Goal: Find specific page/section: Find specific page/section

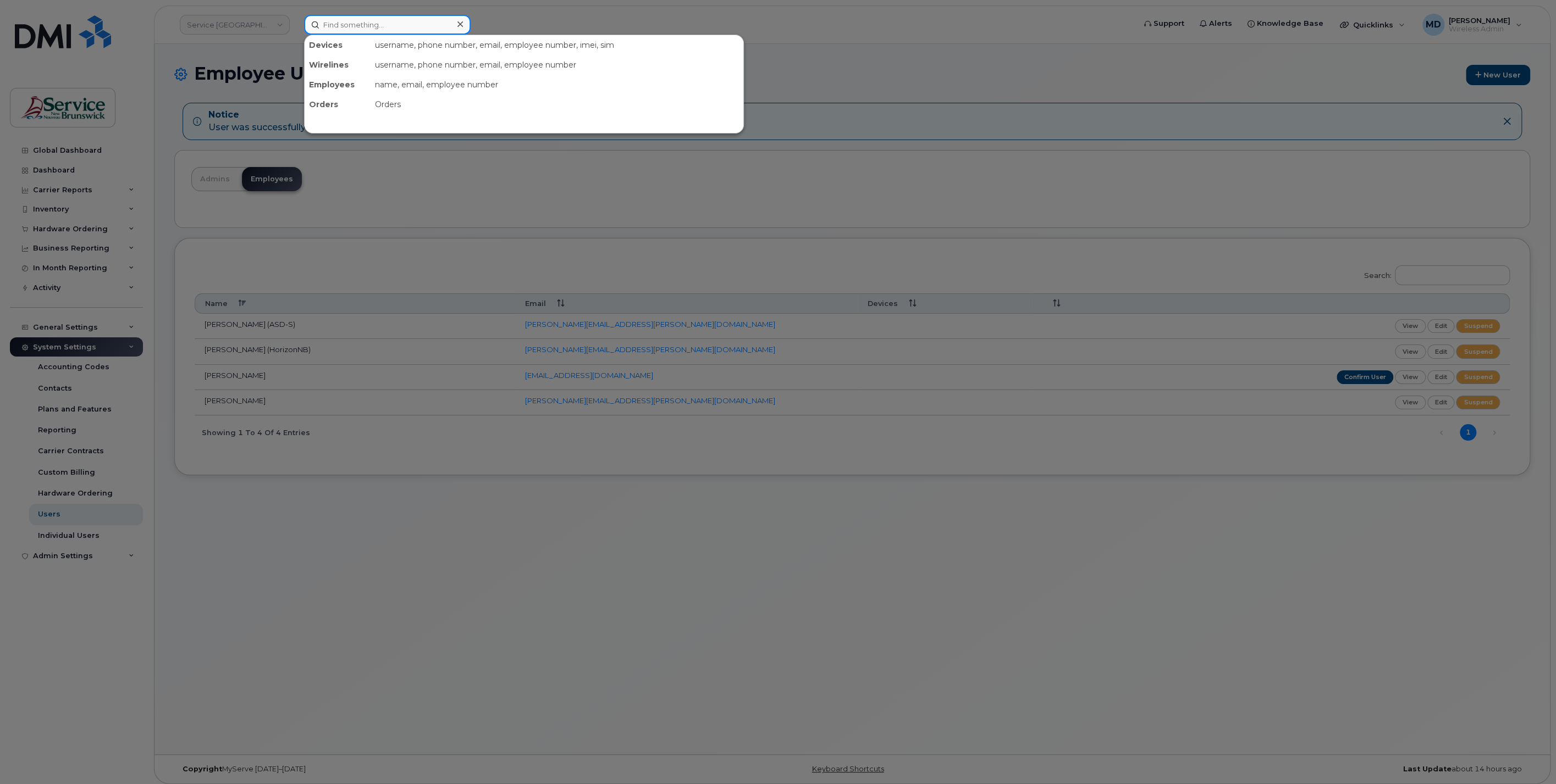
click at [387, 25] on input at bounding box center [387, 24] width 167 height 20
paste input "5067893016"
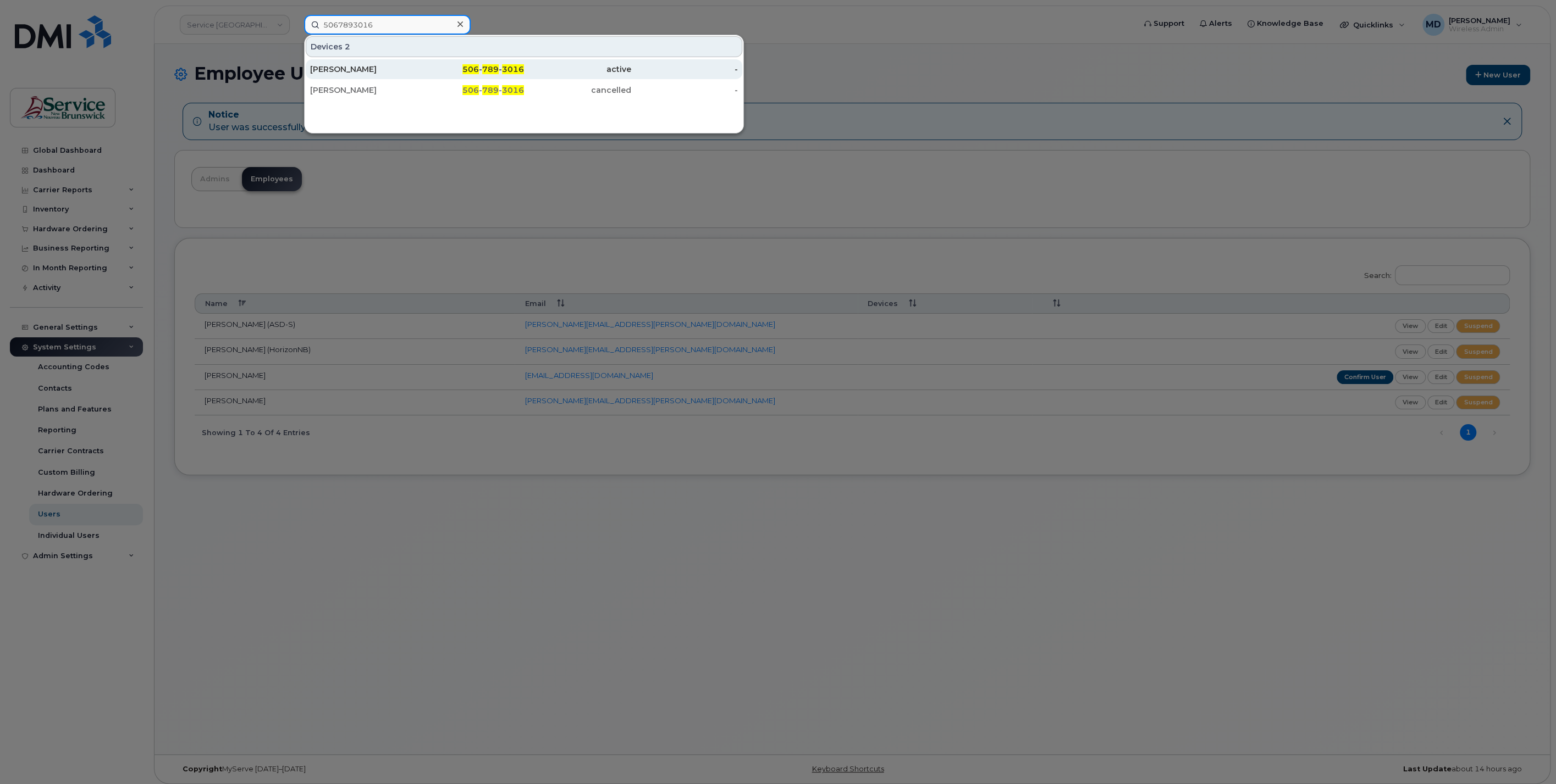
type input "5067893016"
click at [390, 68] on div "[PERSON_NAME]" at bounding box center [363, 68] width 107 height 11
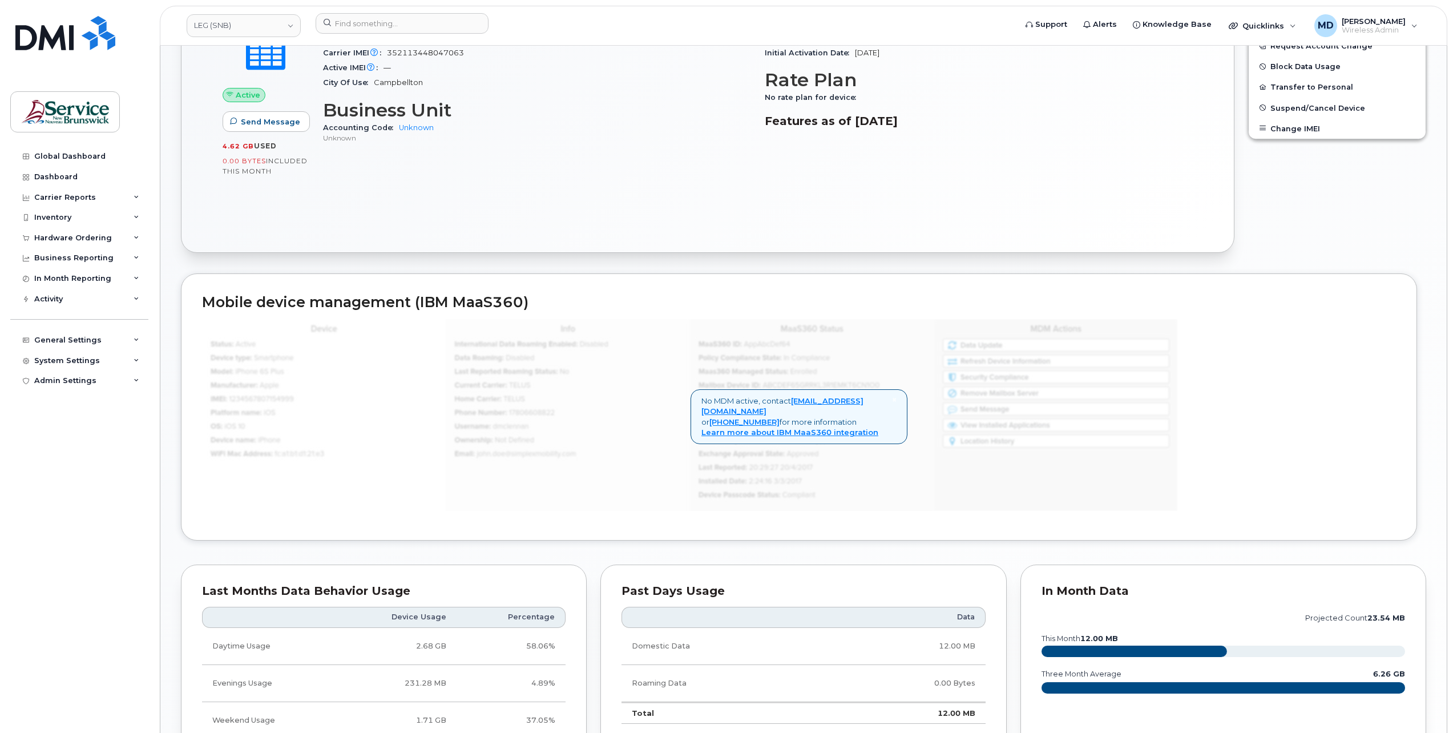
scroll to position [728, 0]
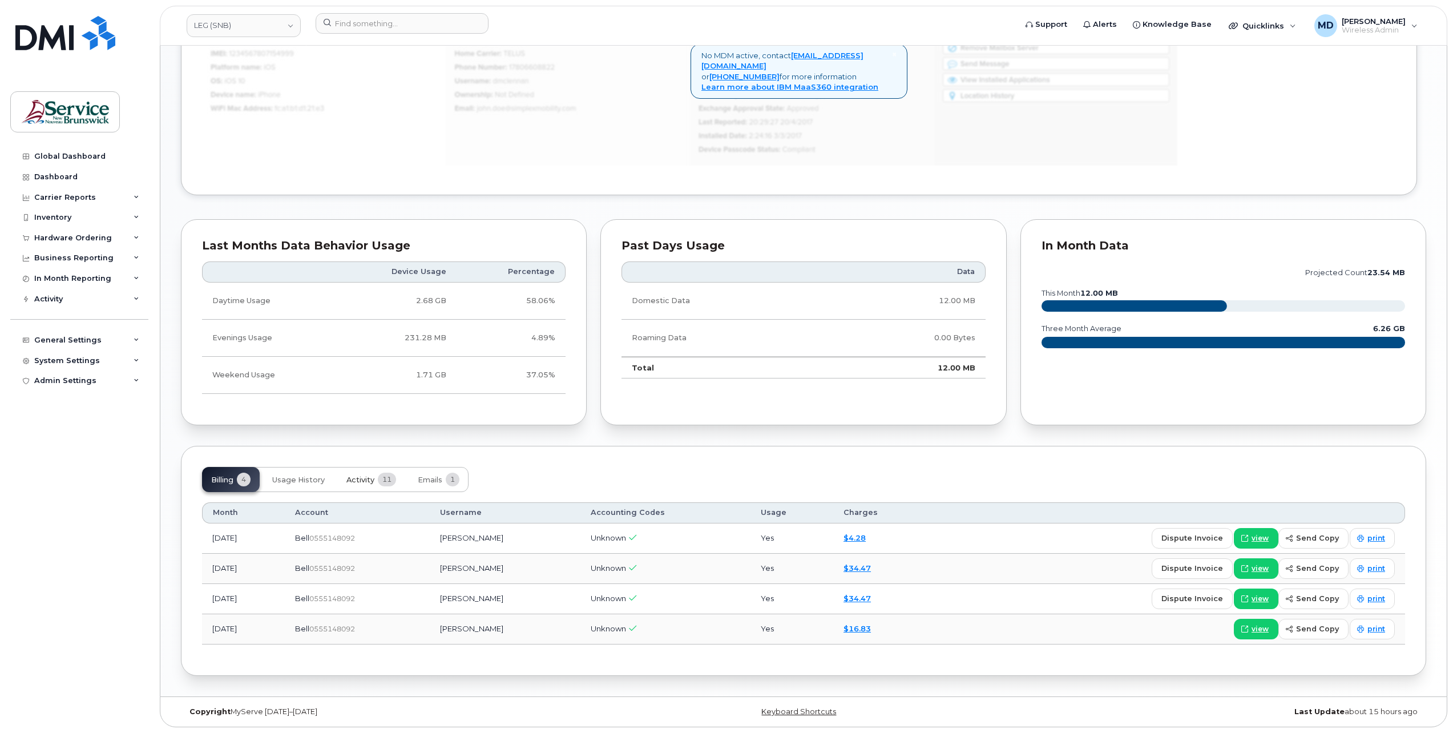
click at [368, 484] on span "Activity" at bounding box center [360, 479] width 28 height 9
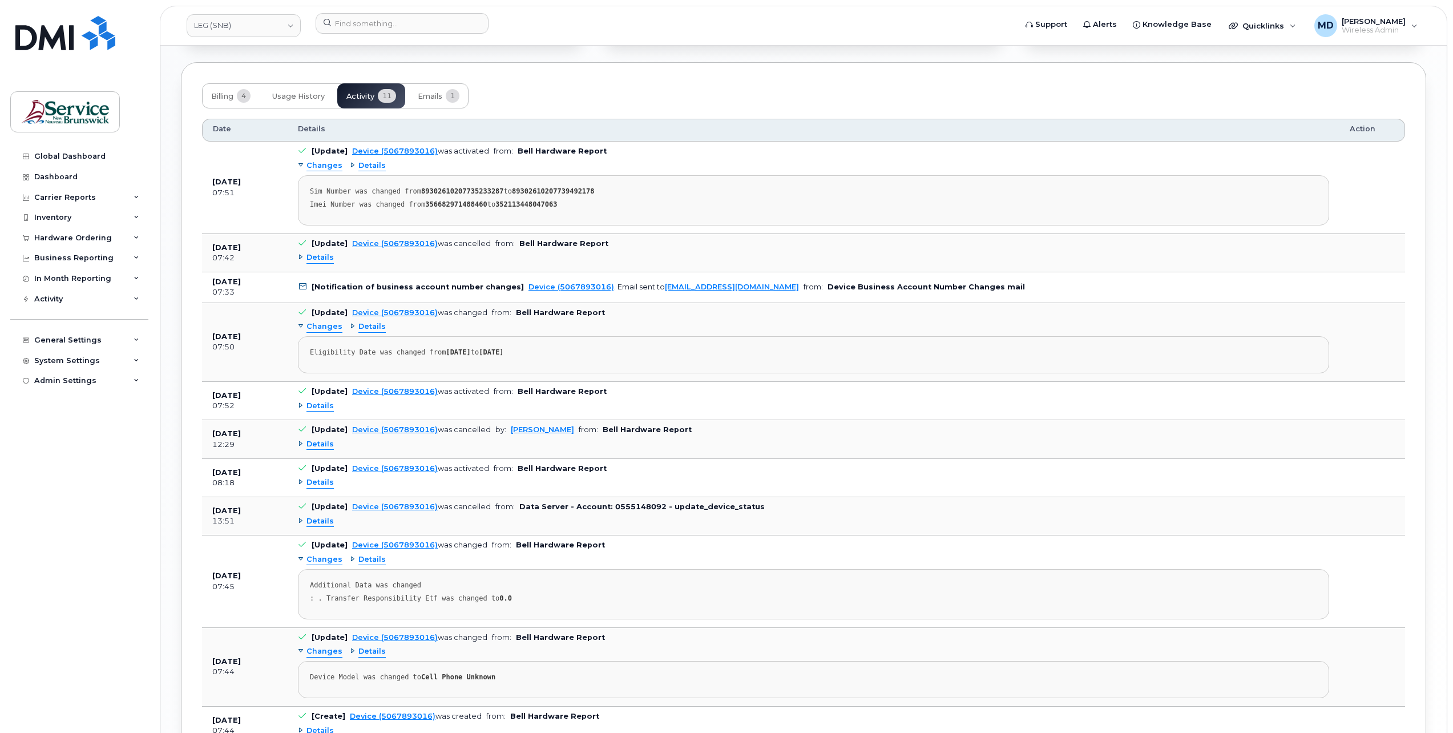
scroll to position [1219, 0]
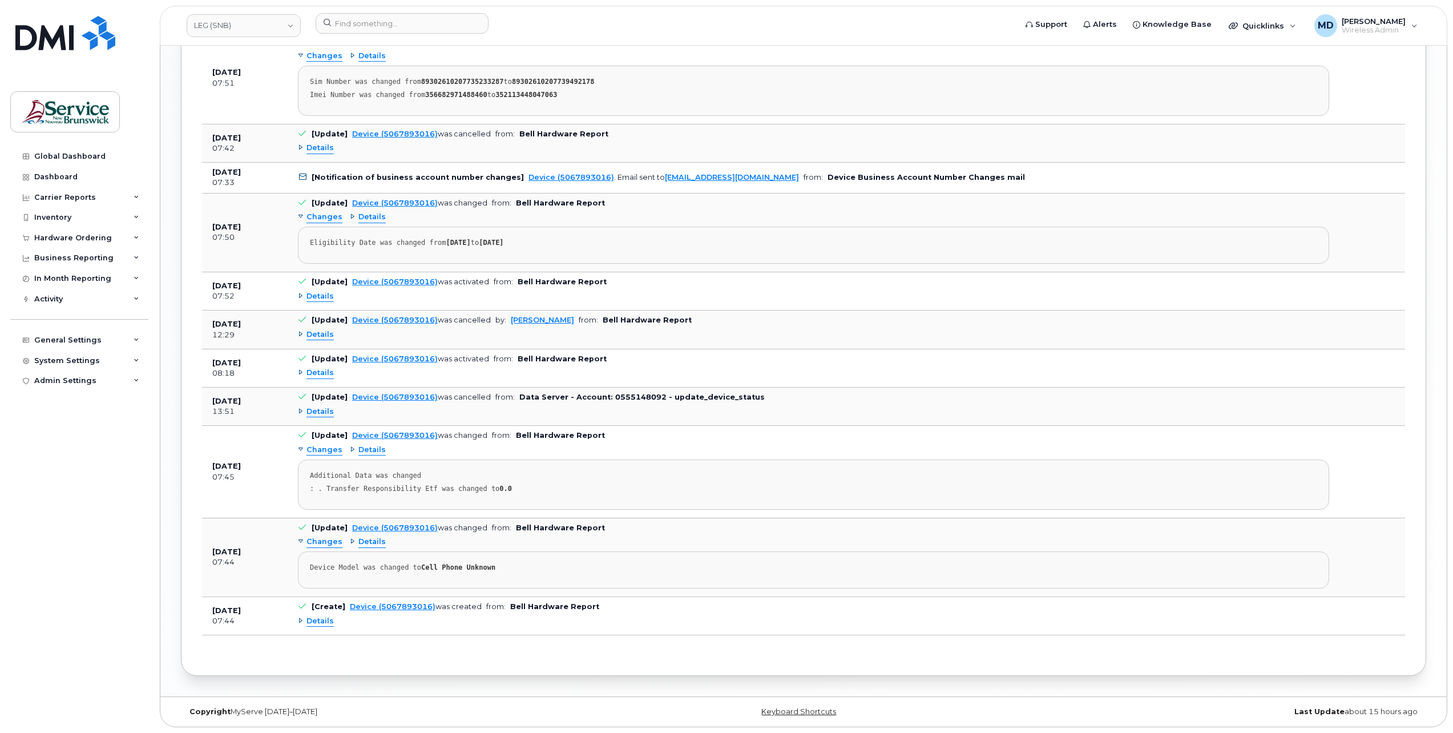
click at [322, 415] on span "Details" at bounding box center [319, 411] width 27 height 11
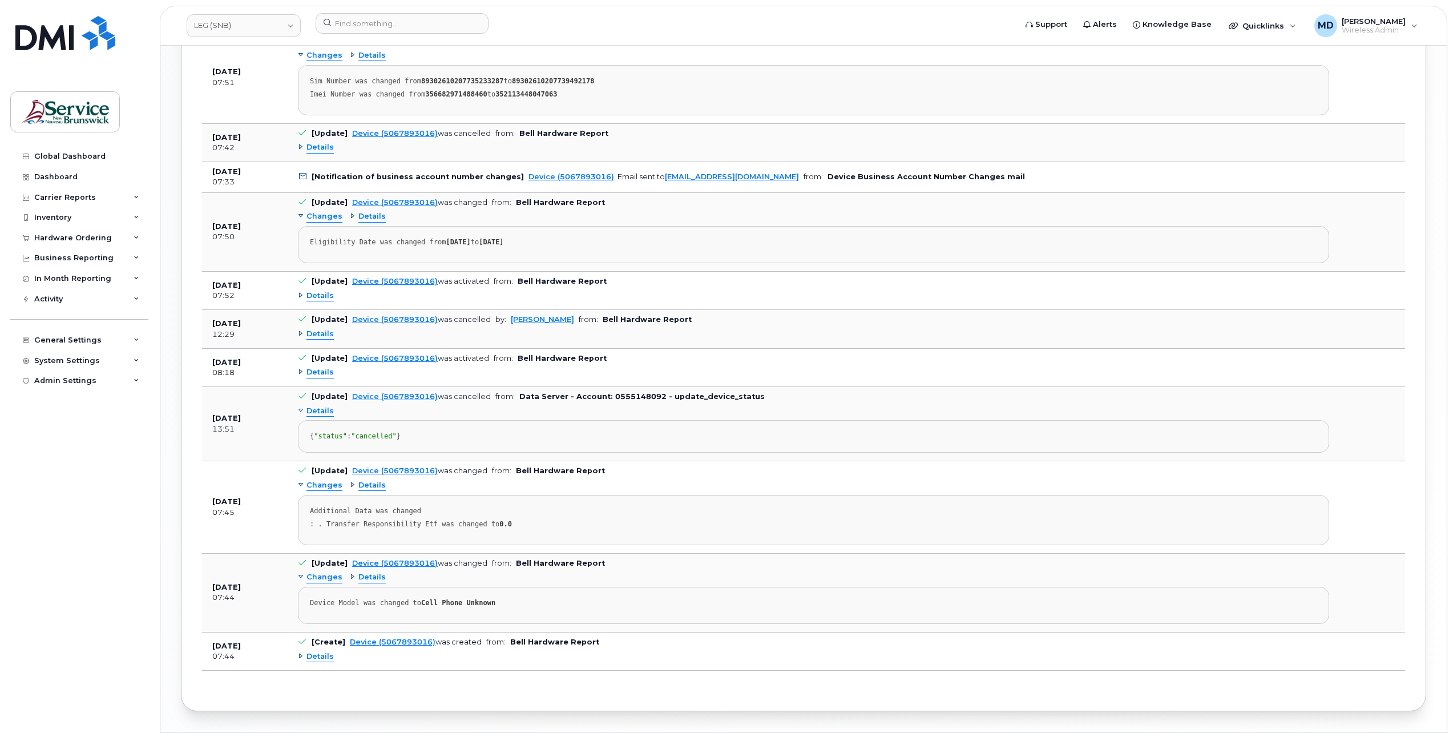
click at [322, 415] on span "Details" at bounding box center [319, 411] width 27 height 11
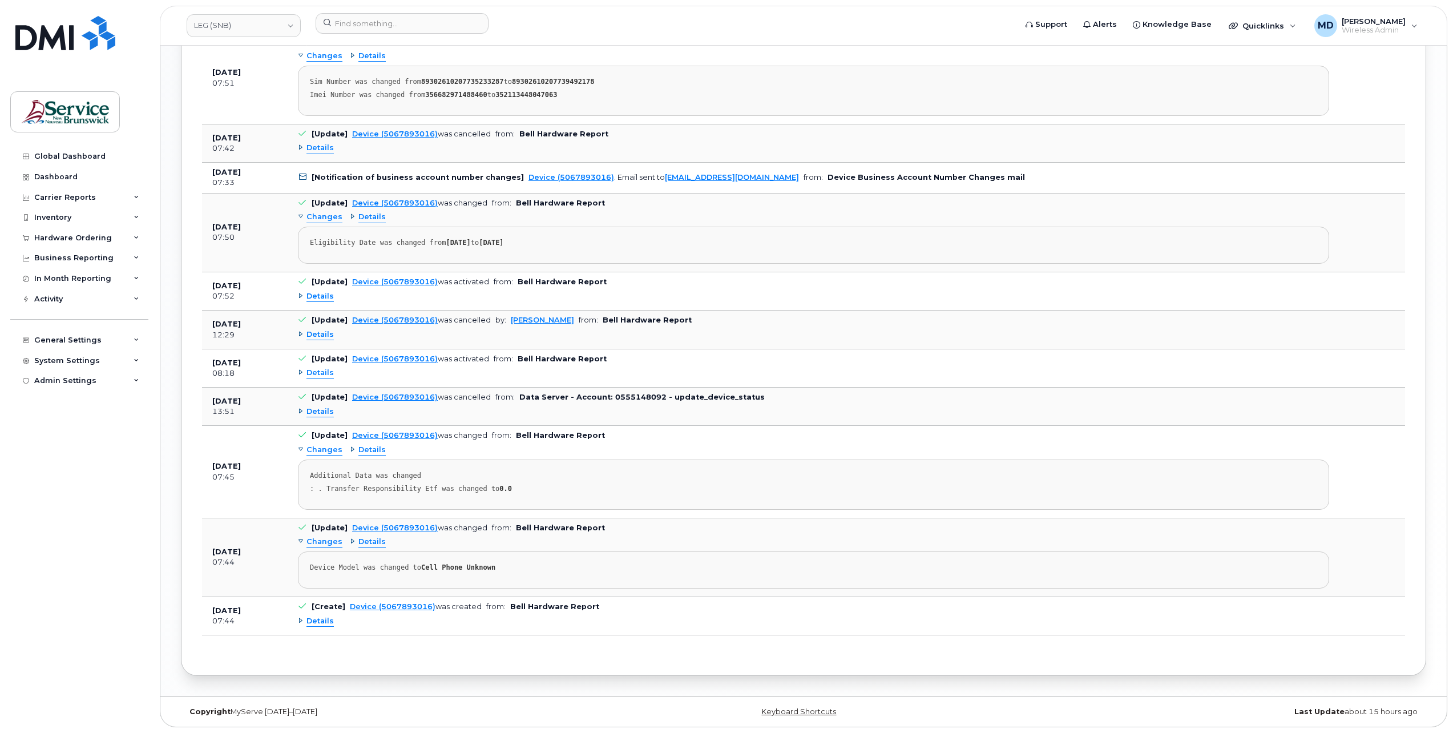
click at [322, 377] on span "Details" at bounding box center [319, 372] width 27 height 11
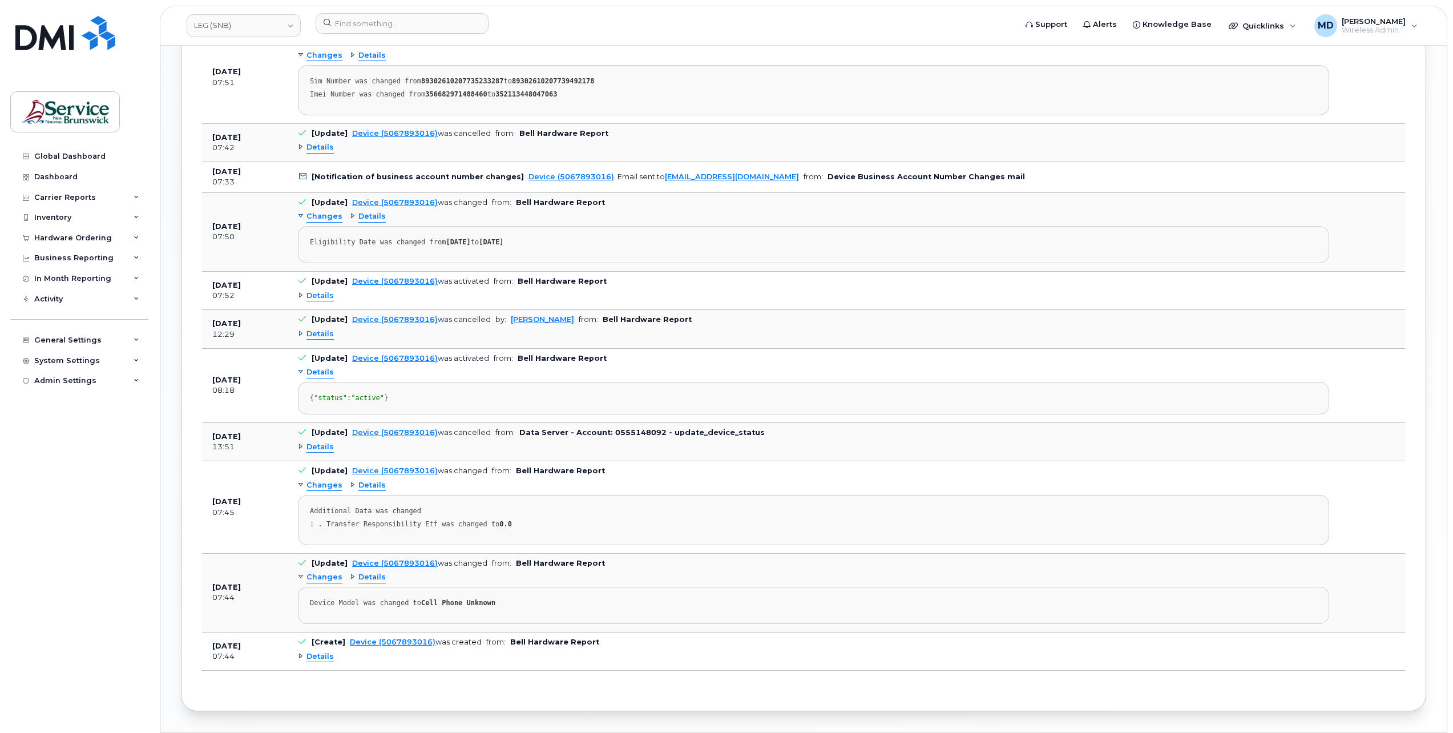
click at [322, 377] on span "Details" at bounding box center [319, 372] width 27 height 11
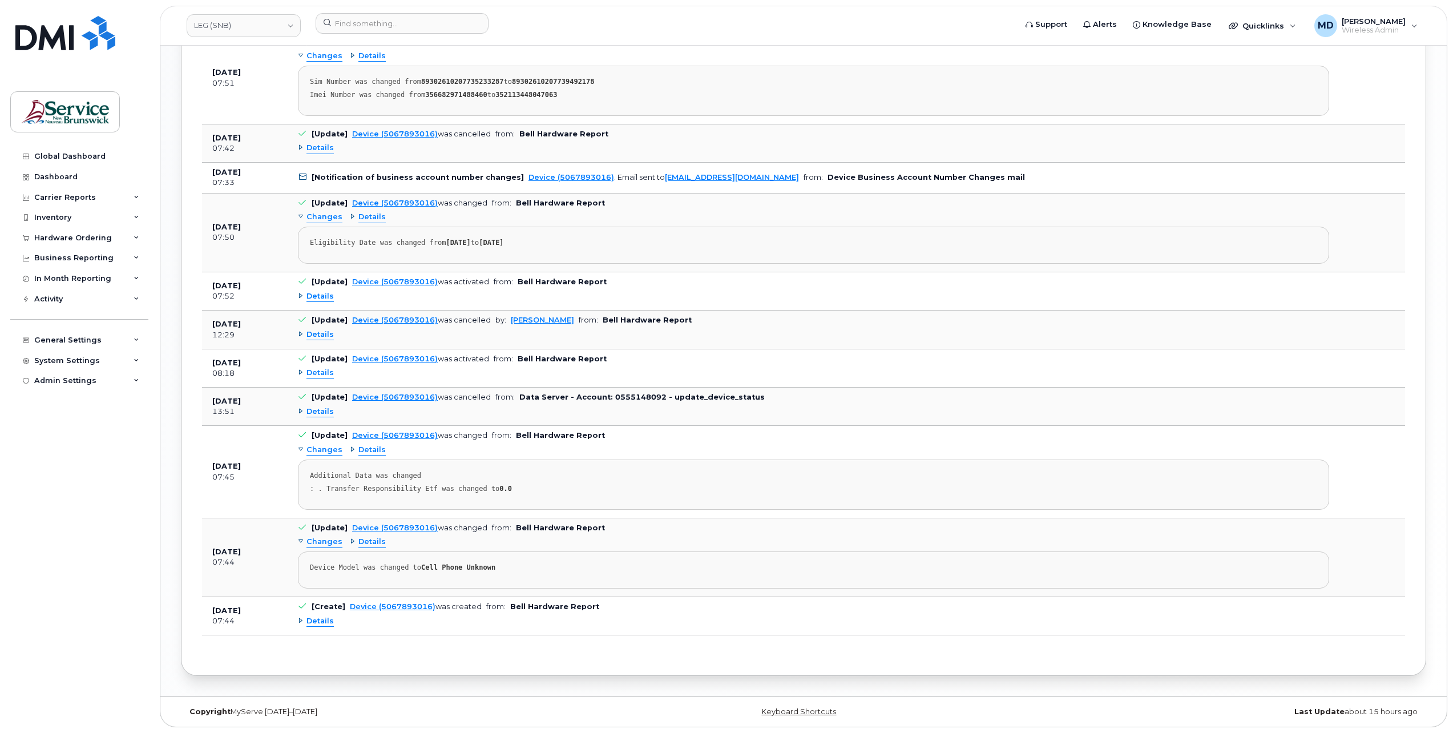
click at [321, 334] on span "Details" at bounding box center [319, 334] width 27 height 11
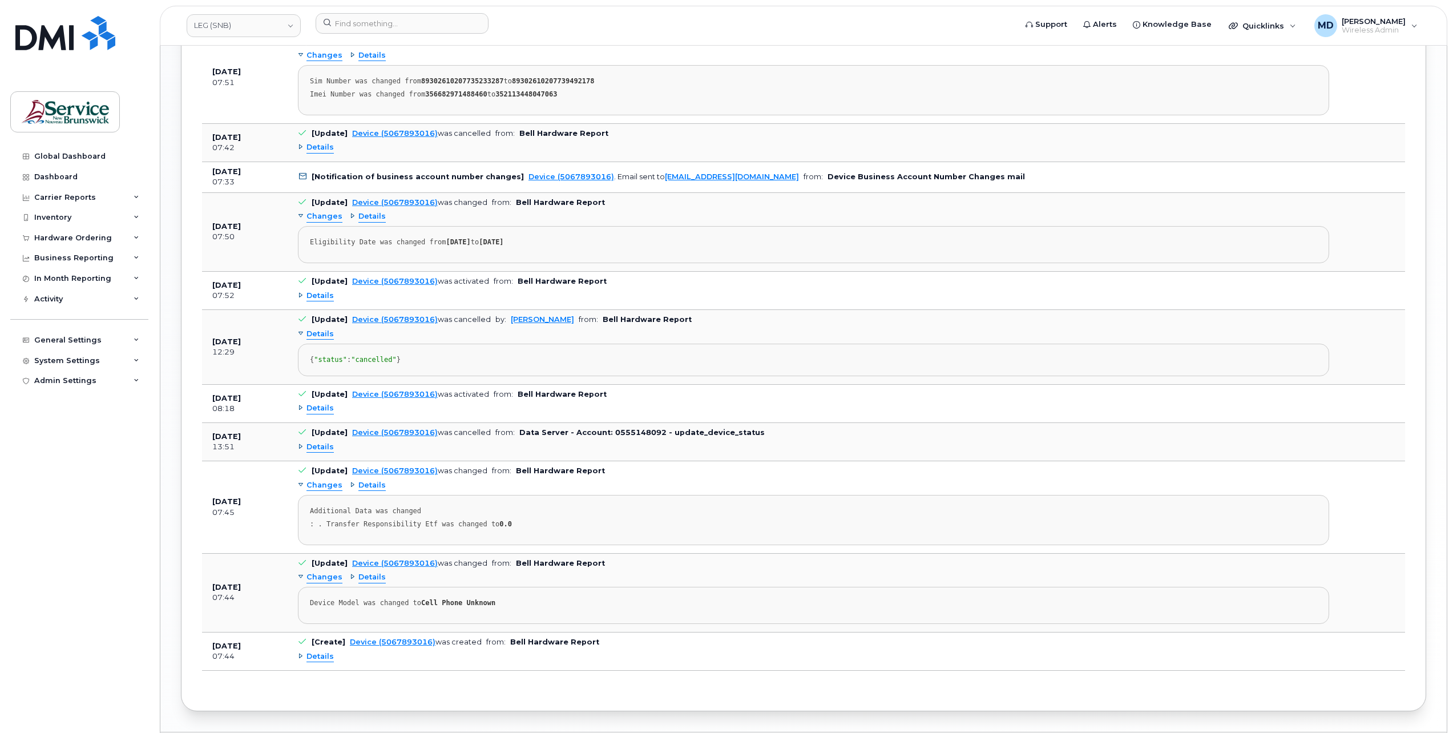
click at [321, 336] on span "Details" at bounding box center [319, 334] width 27 height 11
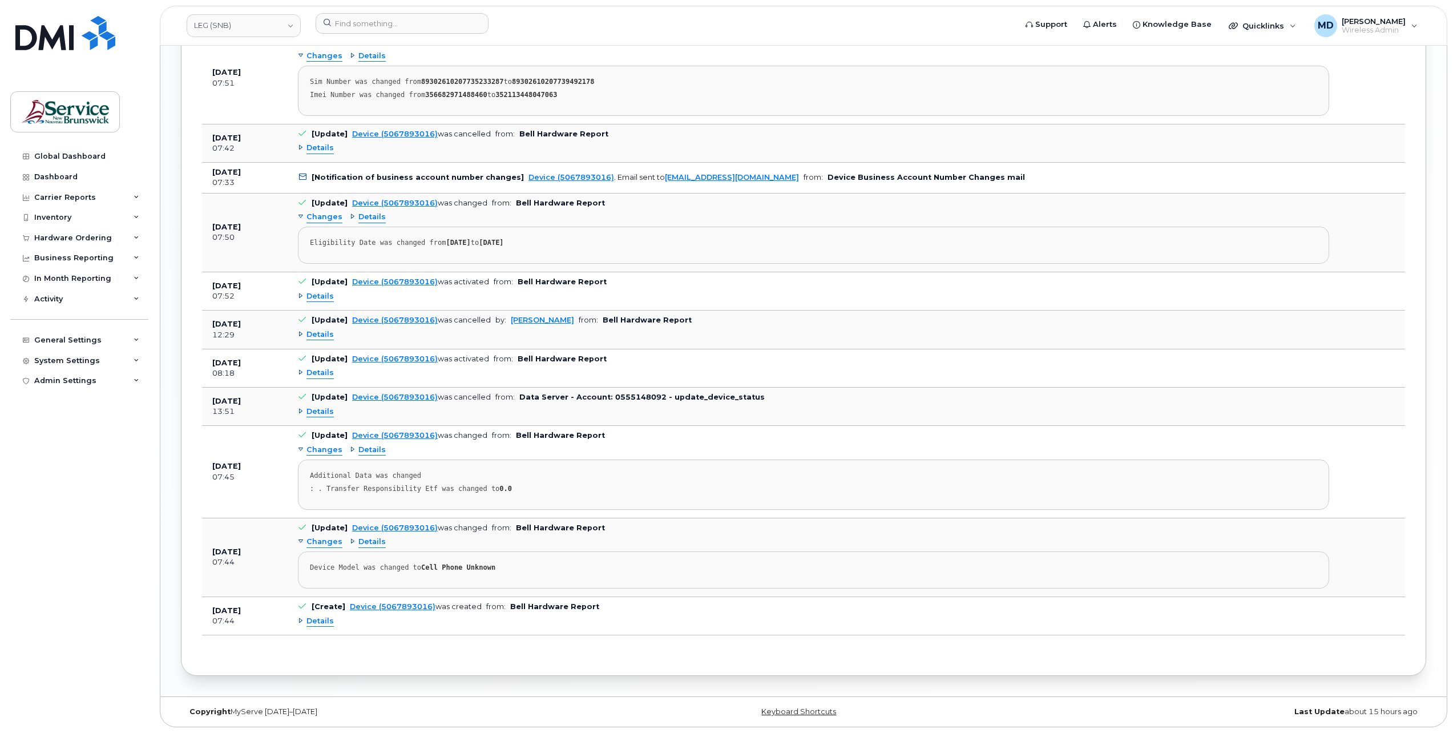
click at [318, 297] on span "Details" at bounding box center [319, 296] width 27 height 11
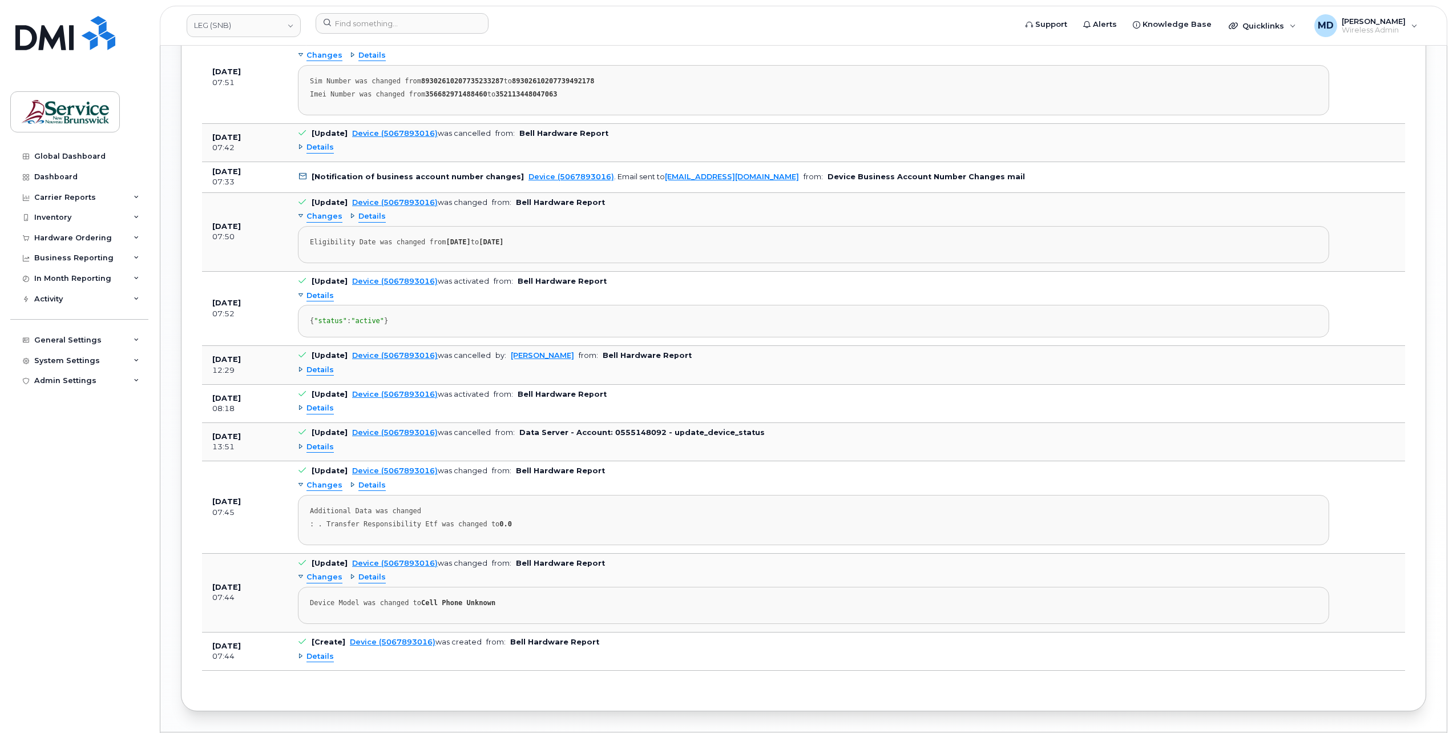
click at [318, 298] on span "Details" at bounding box center [319, 295] width 27 height 11
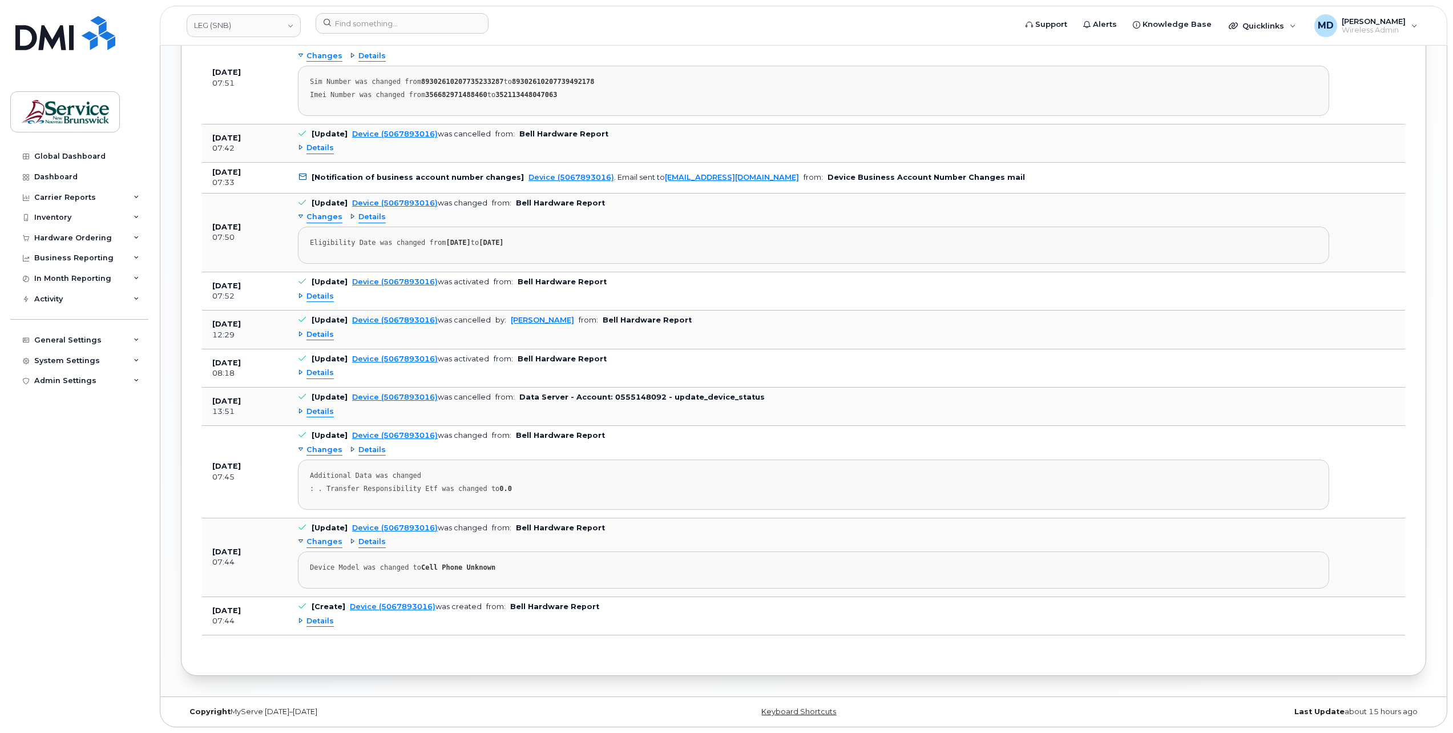
click at [324, 153] on span "Details" at bounding box center [319, 148] width 27 height 11
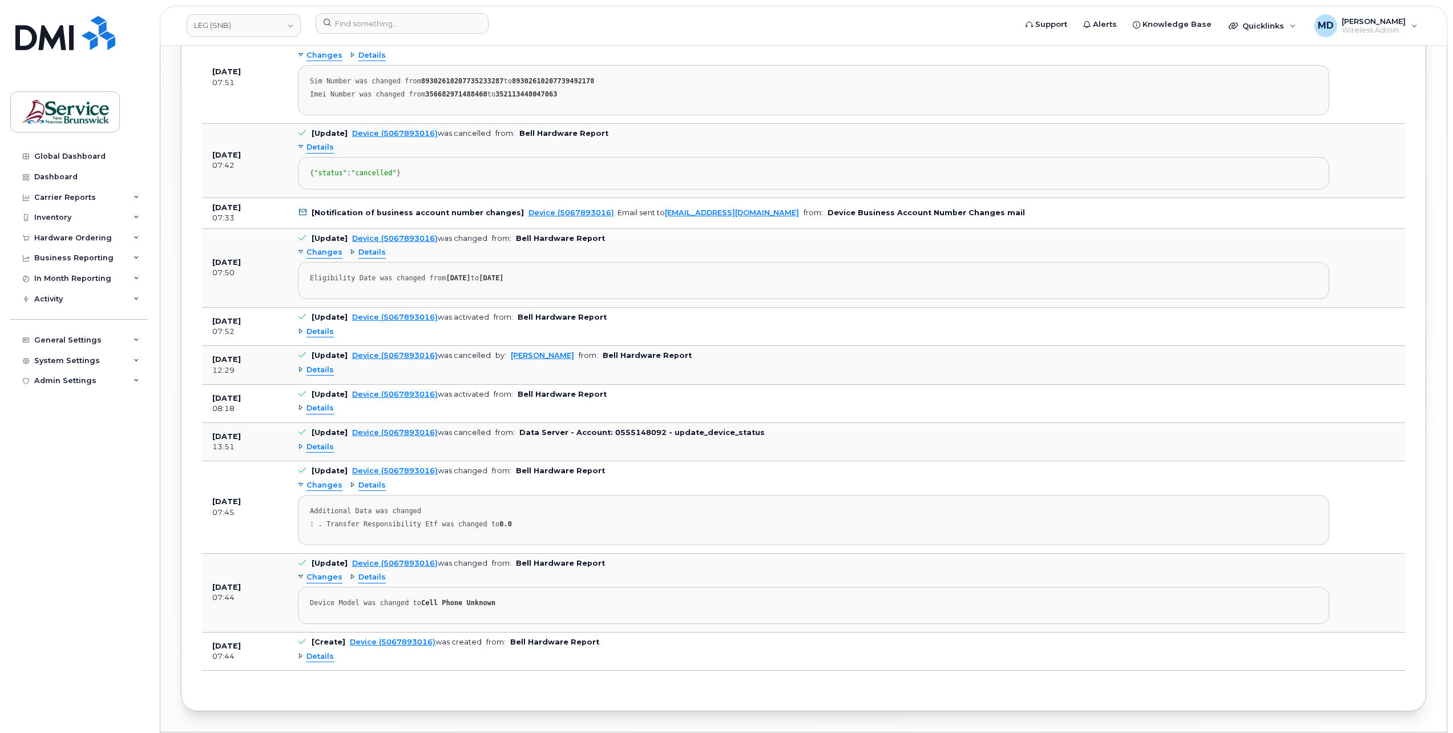
click at [324, 153] on span "Details" at bounding box center [319, 147] width 27 height 11
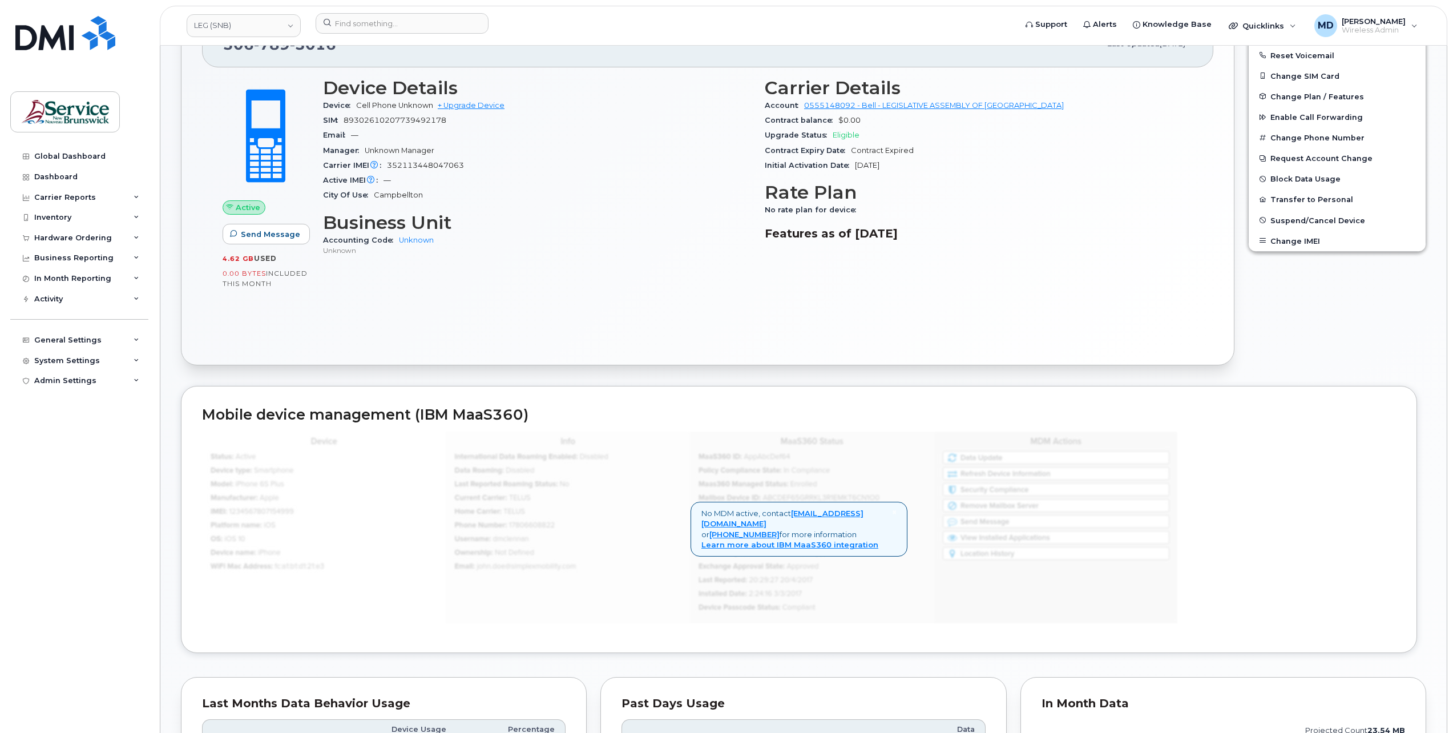
scroll to position [78, 0]
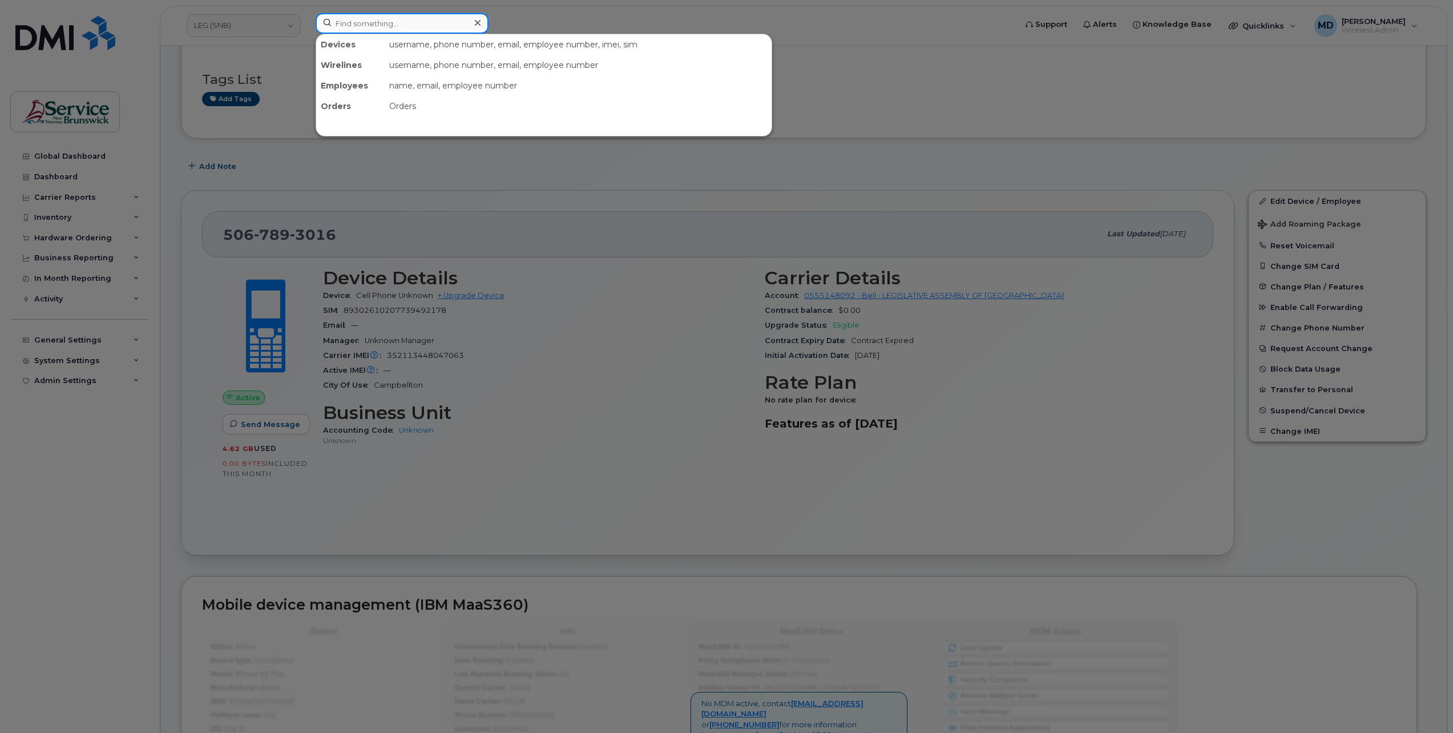
click at [363, 21] on input at bounding box center [402, 23] width 173 height 21
paste input "5067893016"
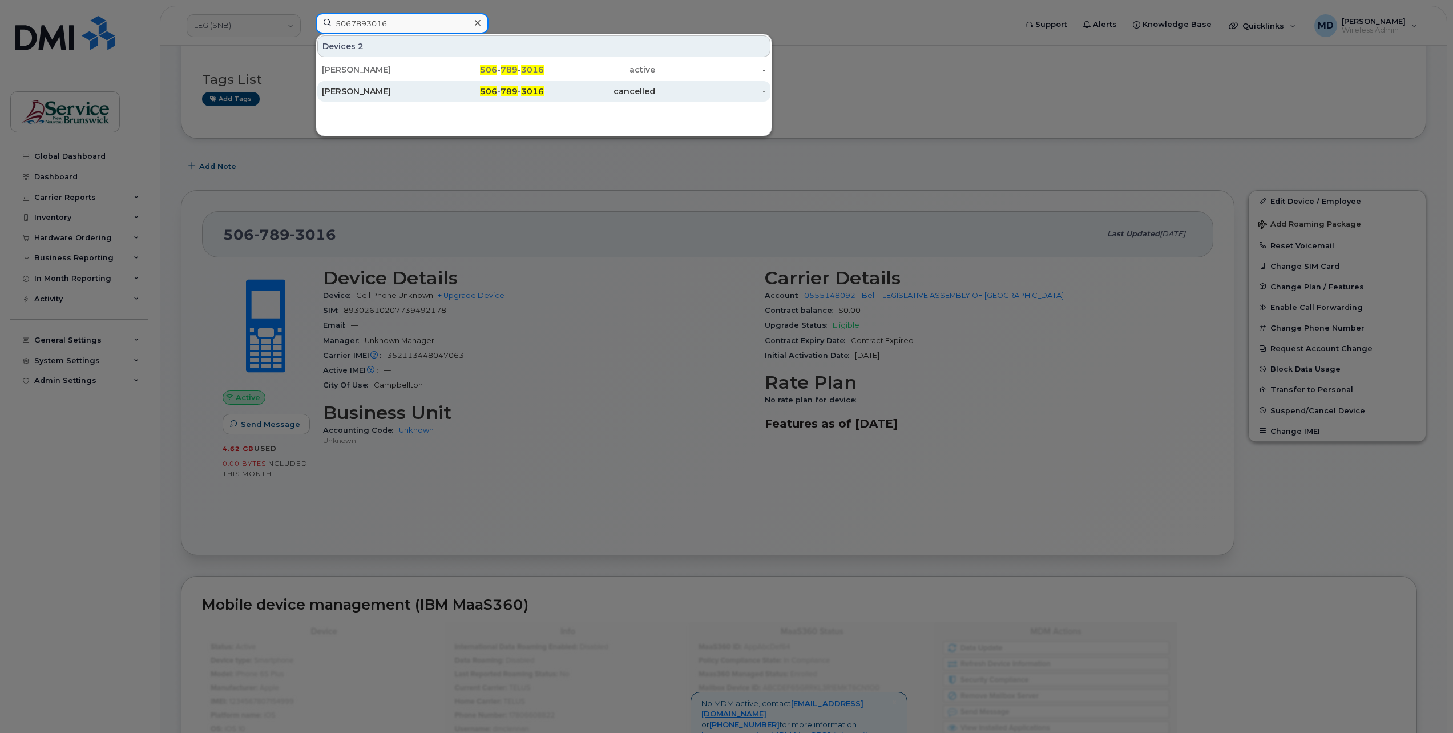
type input "5067893016"
click at [385, 87] on div "[PERSON_NAME]" at bounding box center [377, 91] width 111 height 11
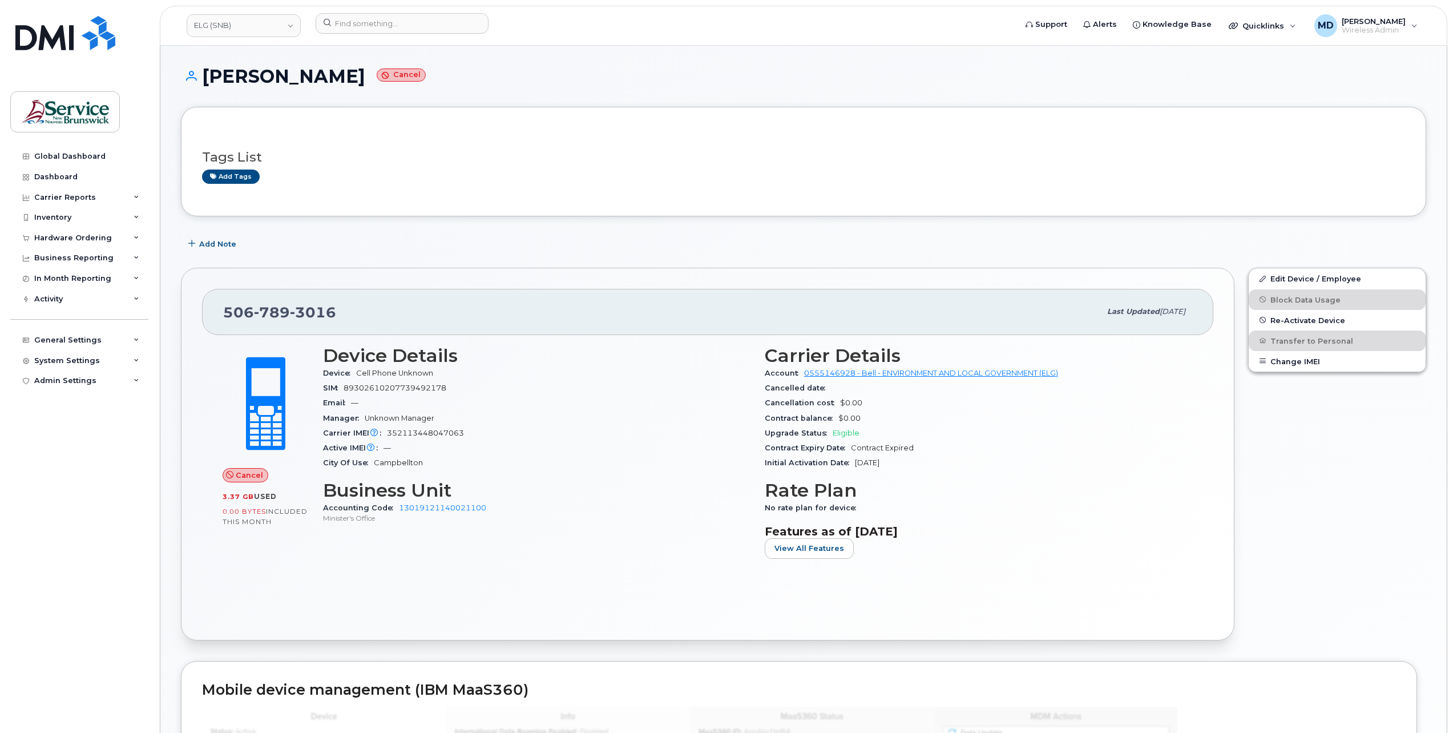
scroll to position [649, 0]
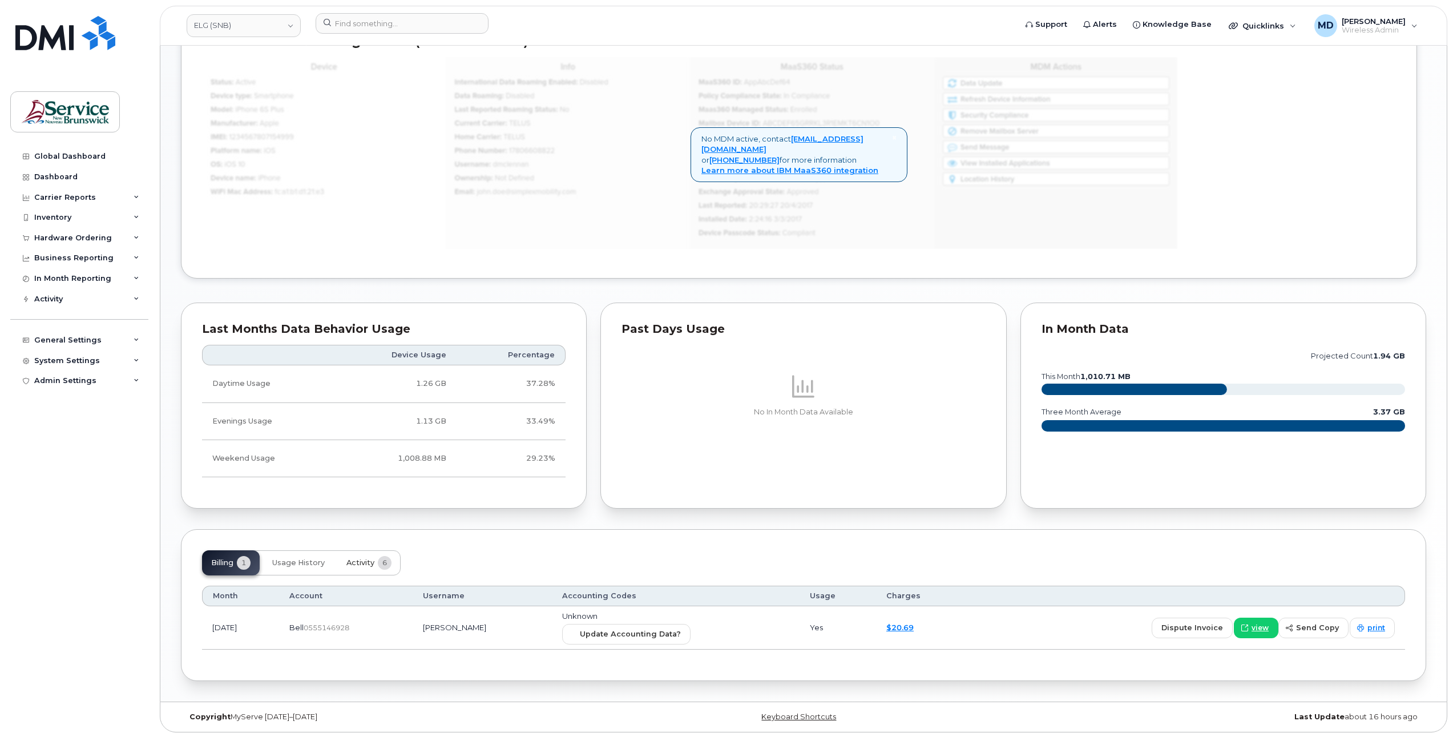
click at [368, 560] on span "Activity" at bounding box center [360, 562] width 28 height 9
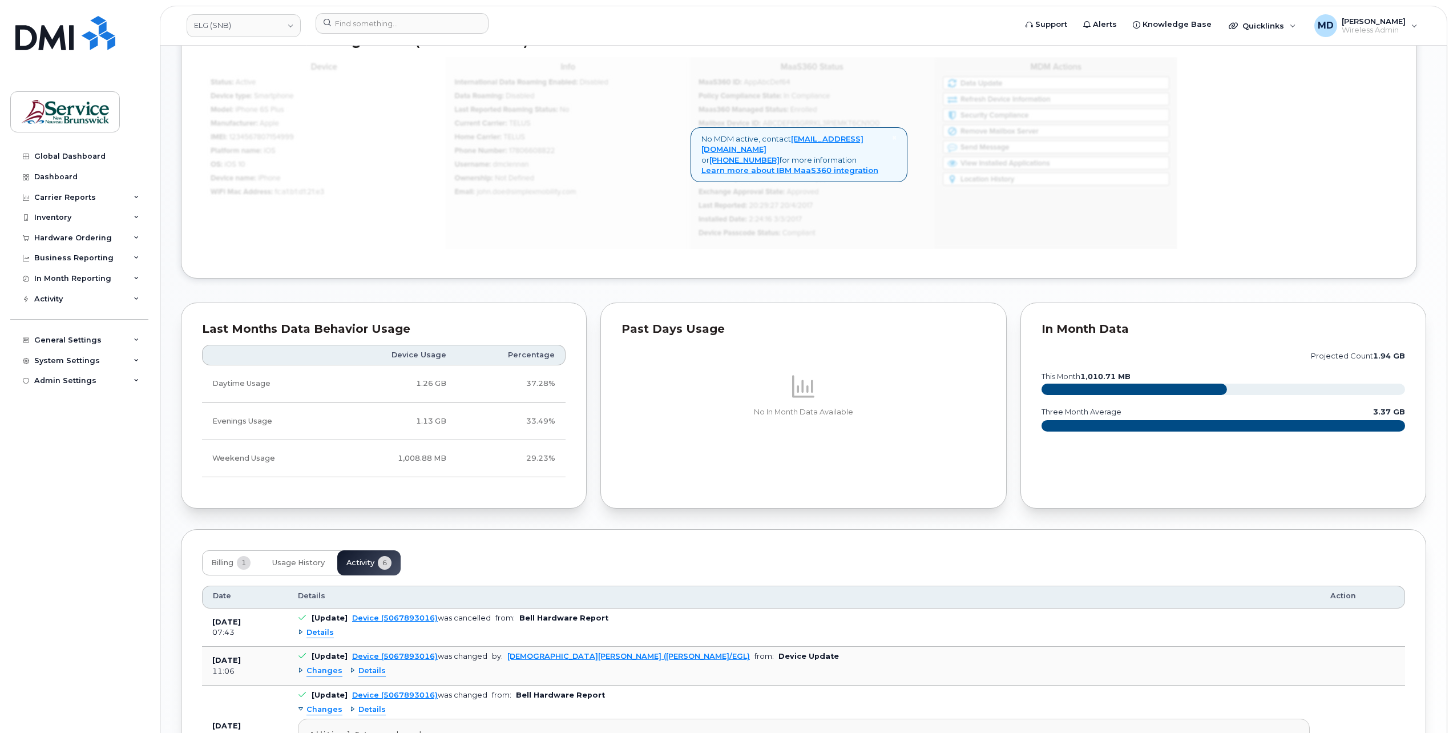
scroll to position [839, 0]
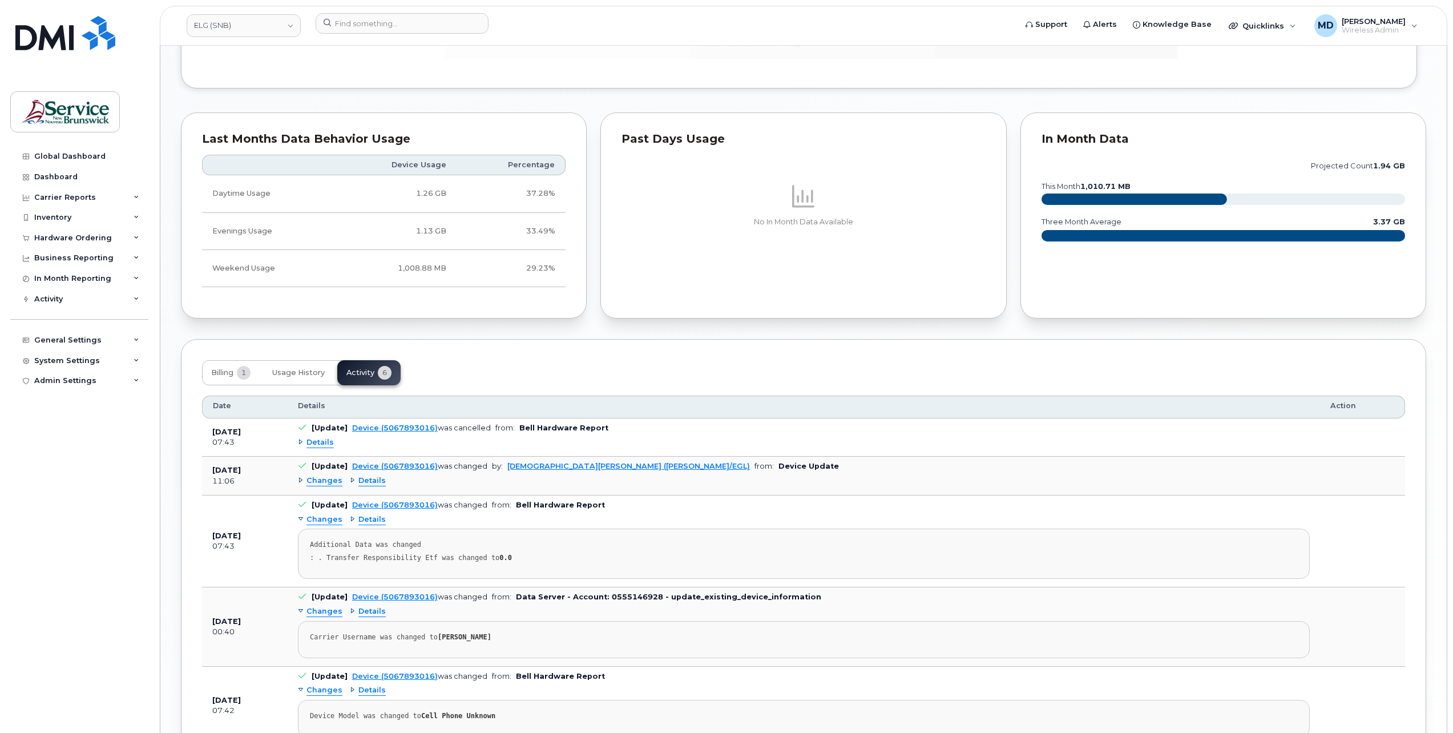
click at [320, 480] on span "Changes" at bounding box center [324, 480] width 36 height 11
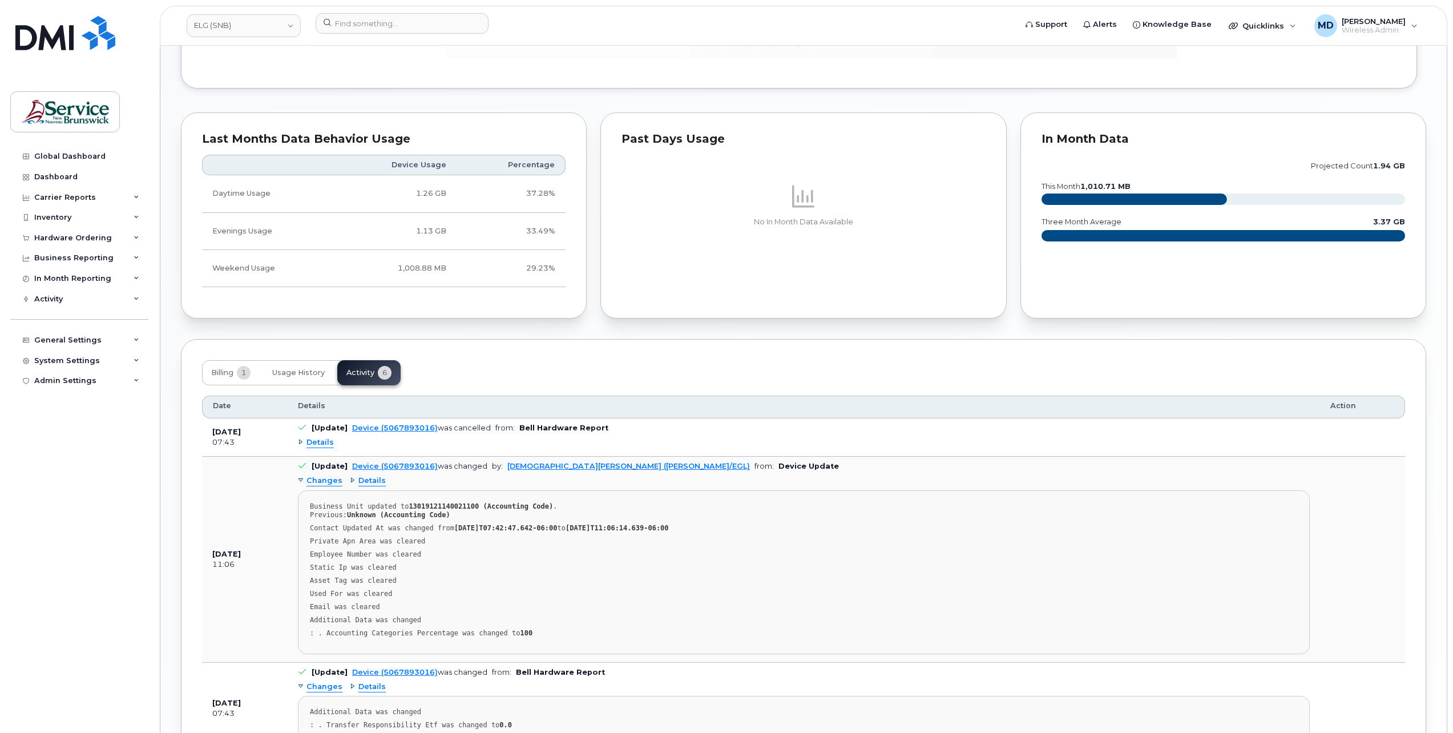
click at [322, 438] on span "Details" at bounding box center [319, 442] width 27 height 11
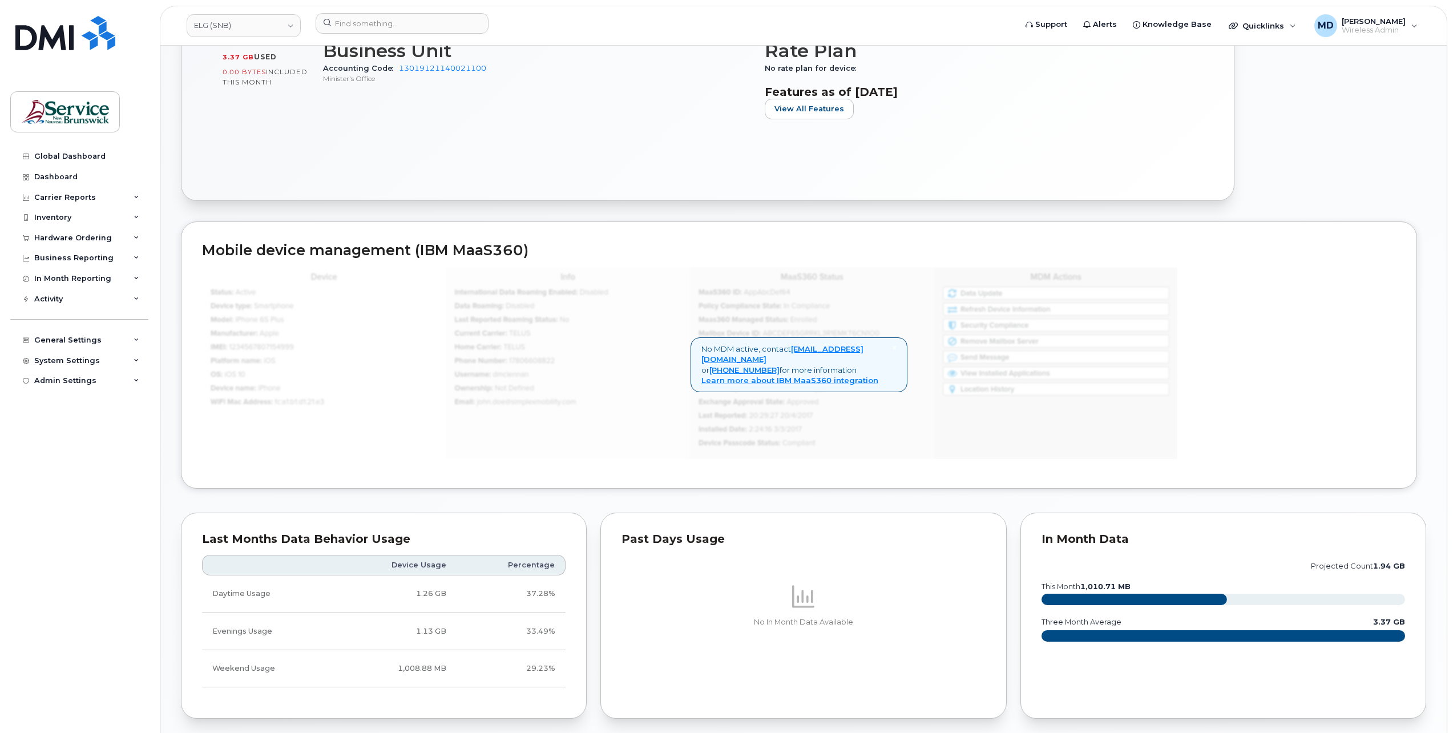
scroll to position [0, 0]
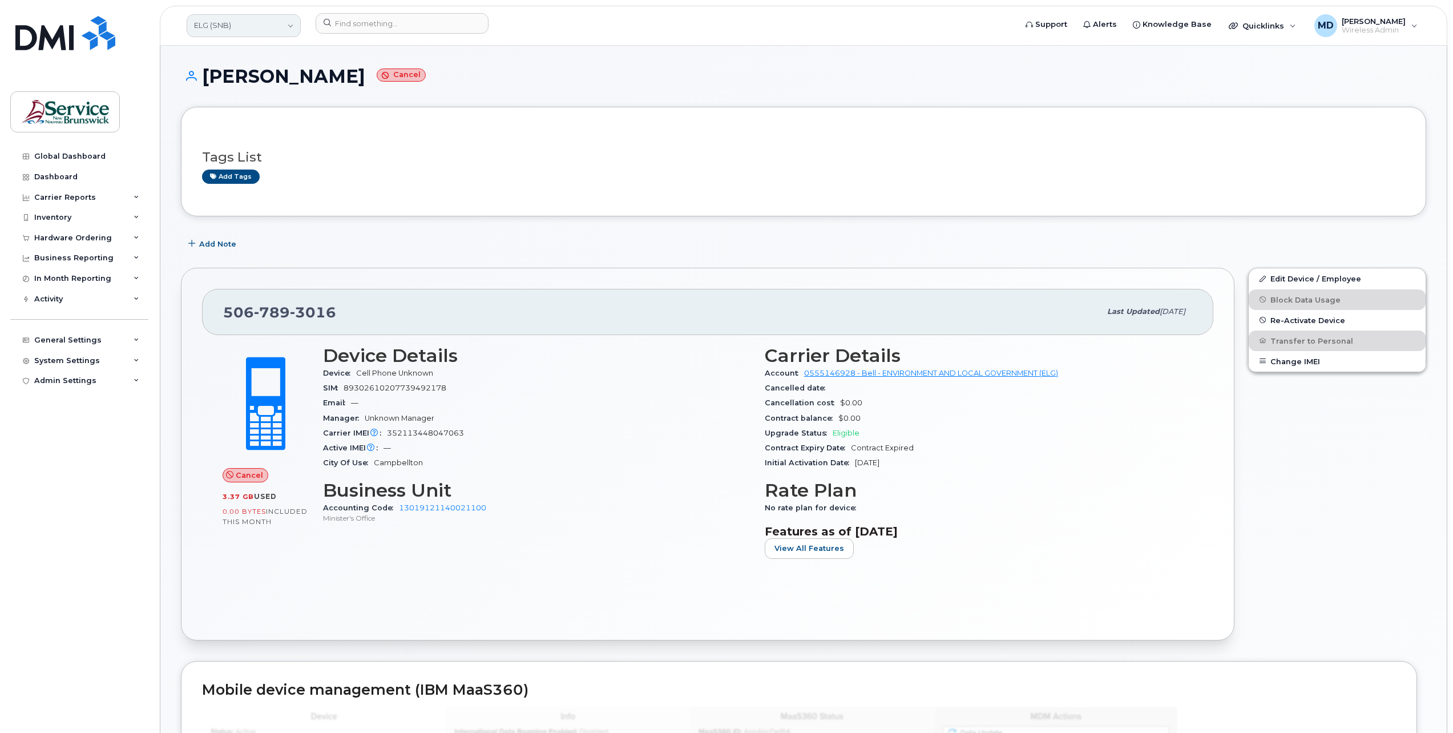
click at [262, 24] on link "ELG (SNB)" at bounding box center [244, 25] width 114 height 23
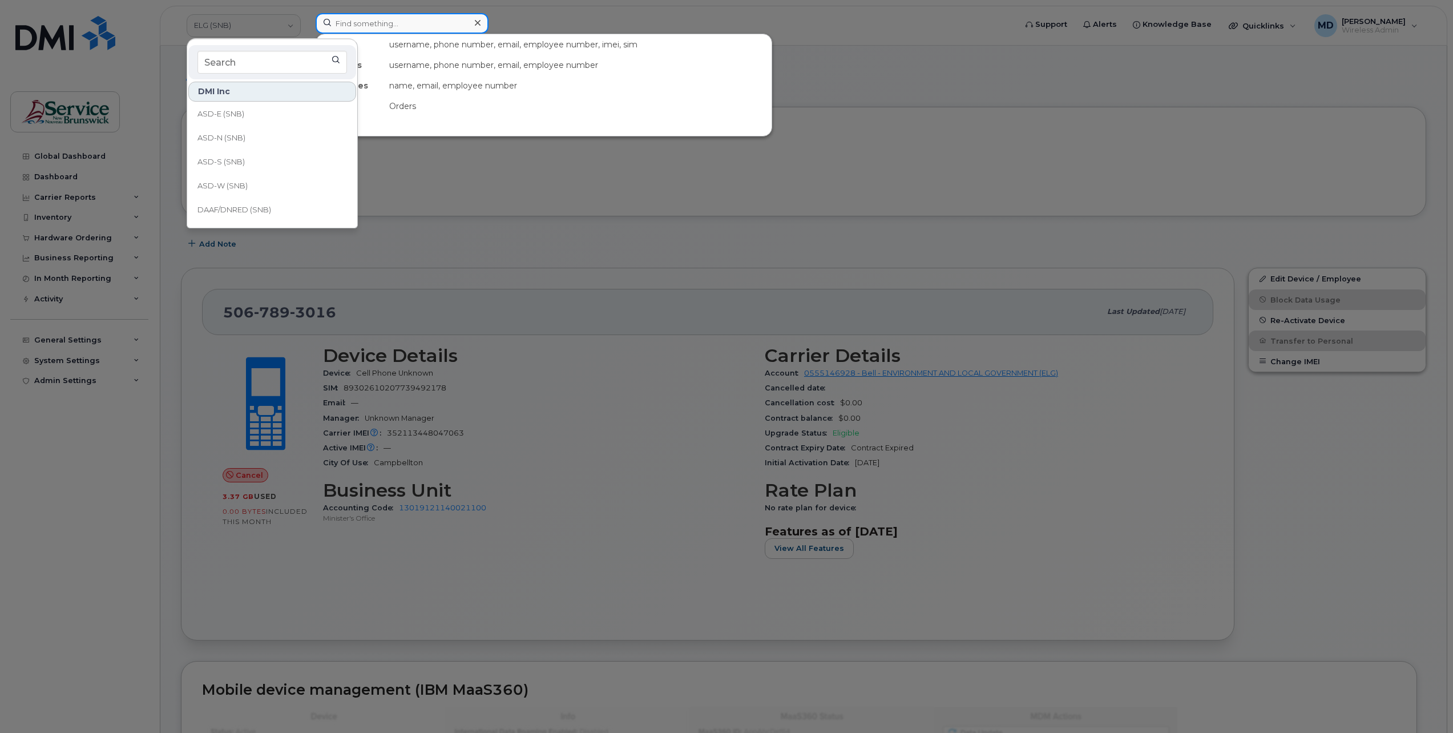
click at [378, 25] on input at bounding box center [402, 23] width 173 height 21
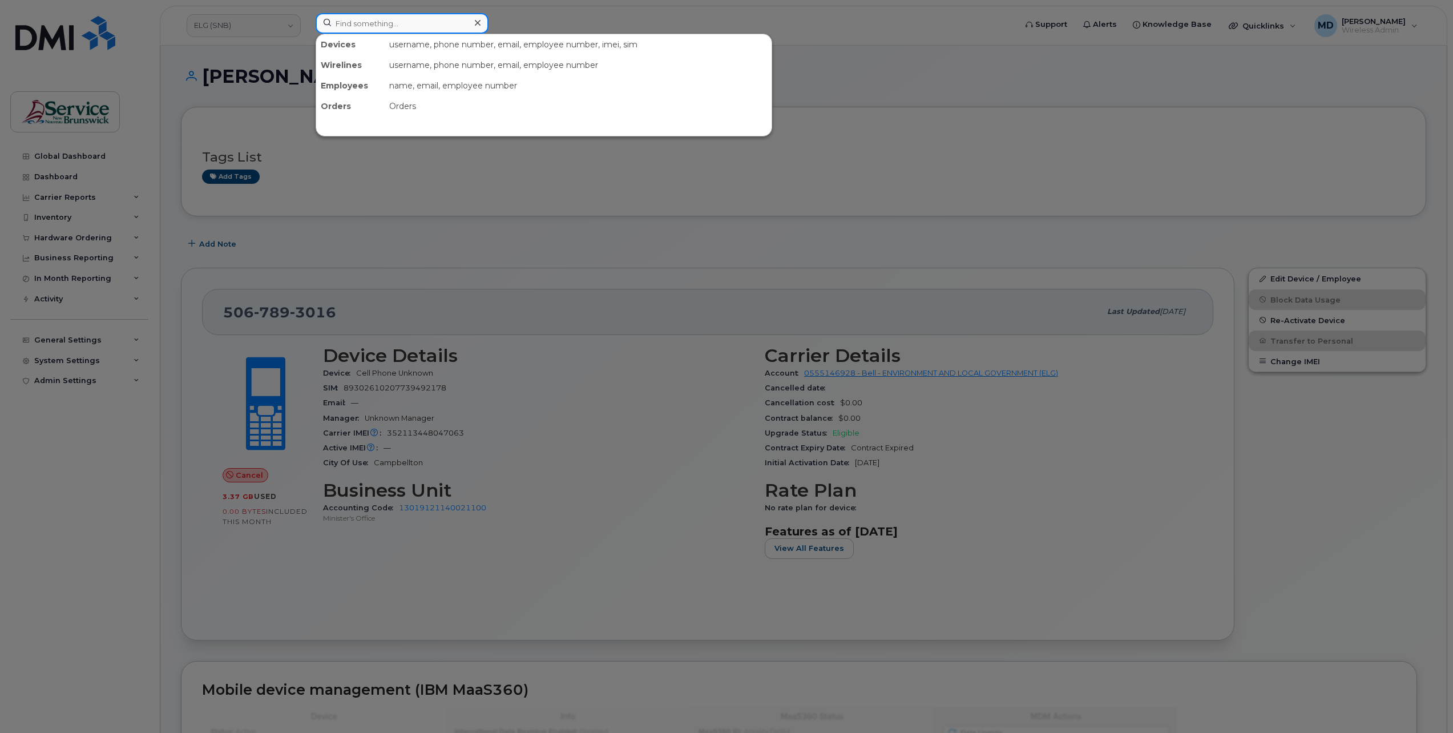
paste input "5067893016"
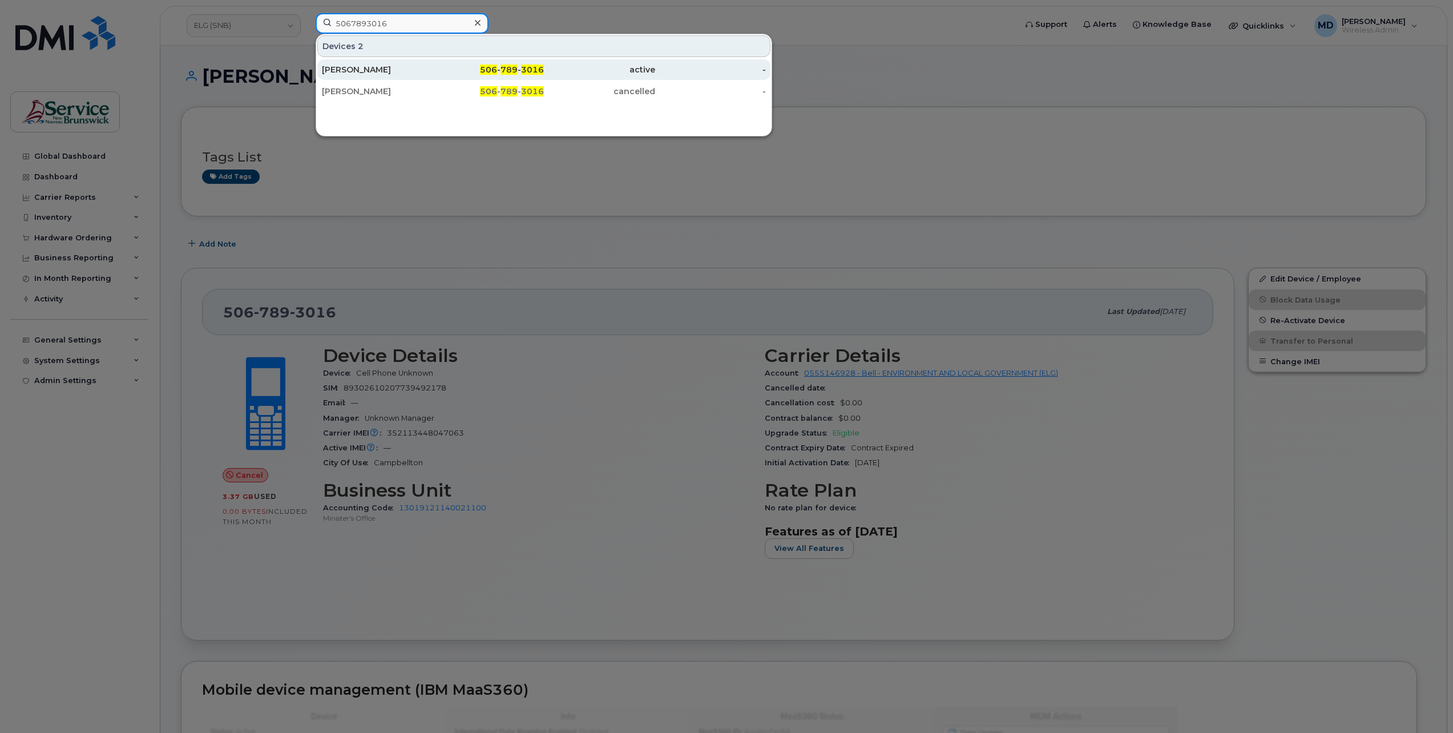
type input "5067893016"
click at [363, 70] on div "[PERSON_NAME]" at bounding box center [377, 69] width 111 height 11
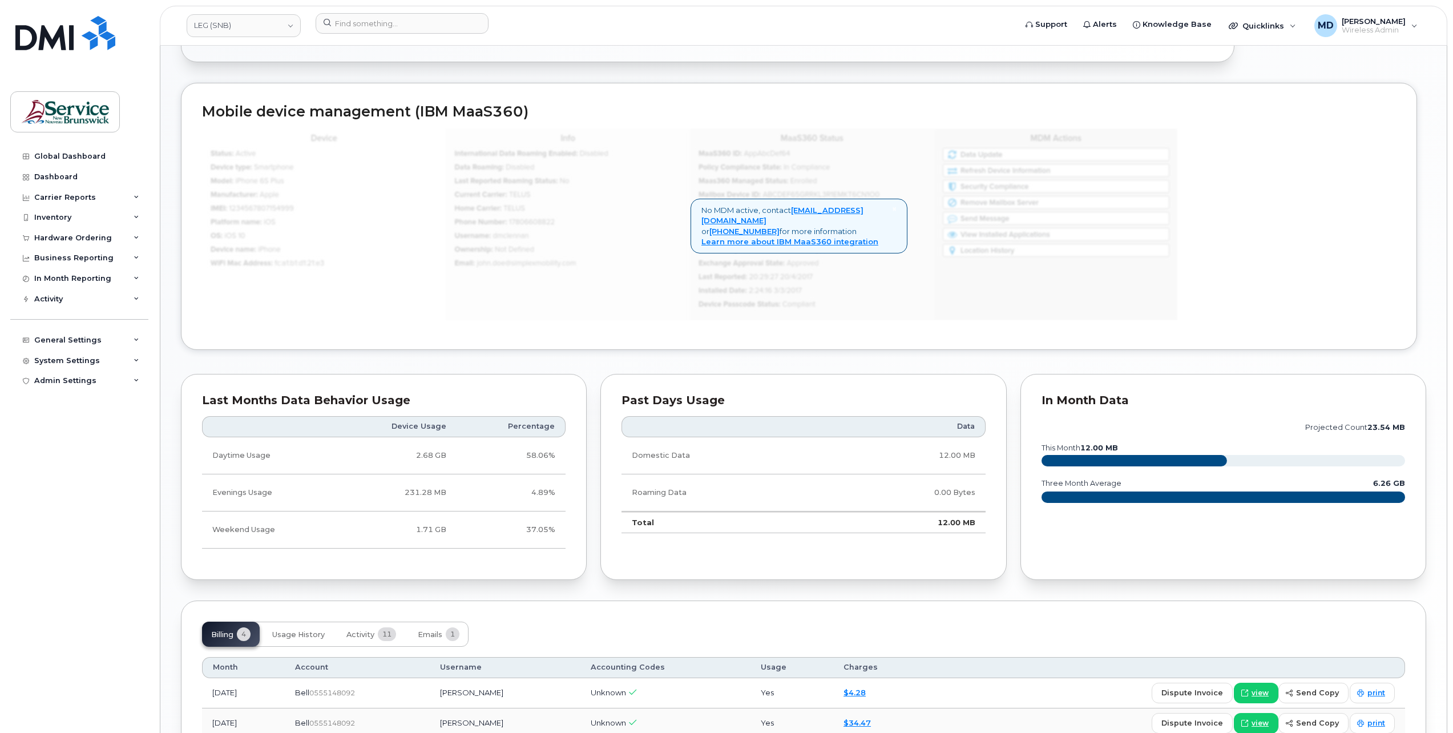
scroll to position [728, 0]
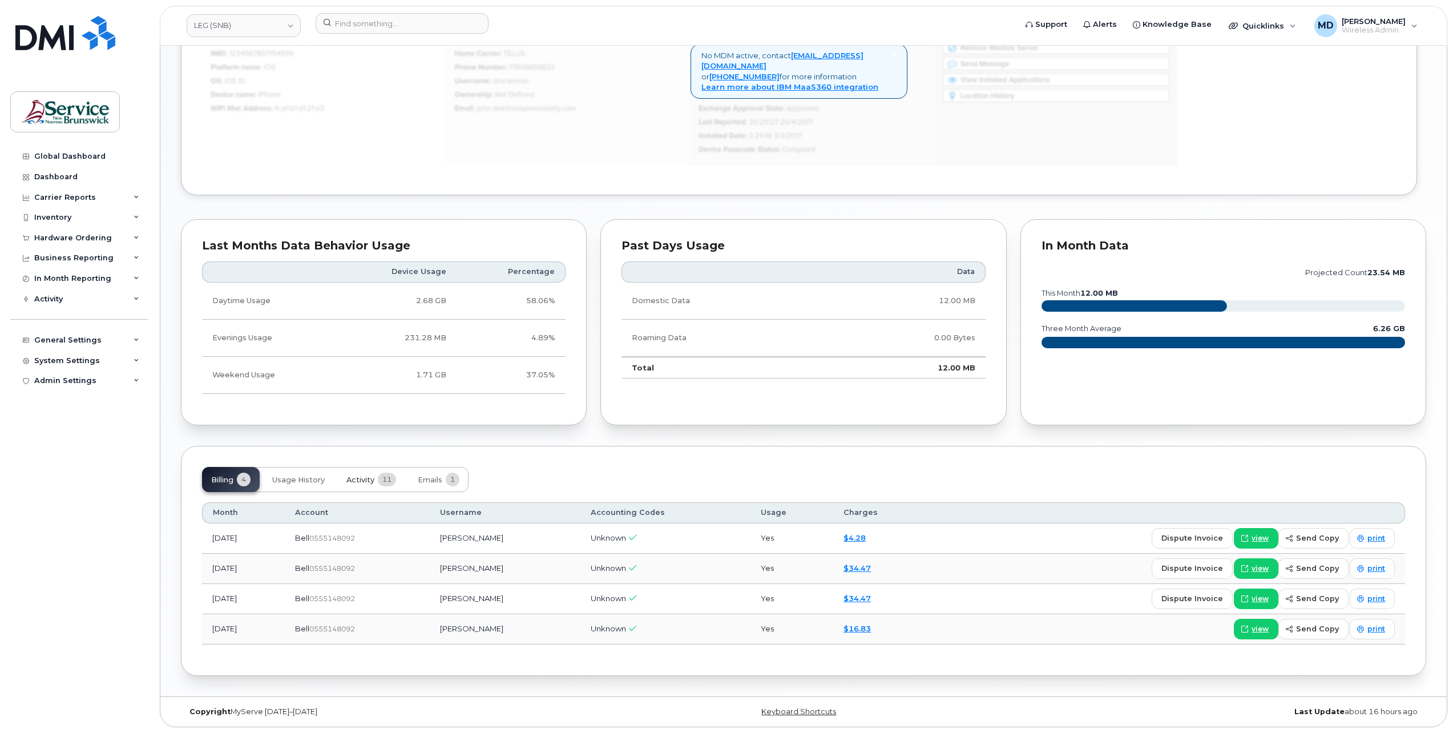
click at [367, 480] on span "Activity" at bounding box center [360, 479] width 28 height 9
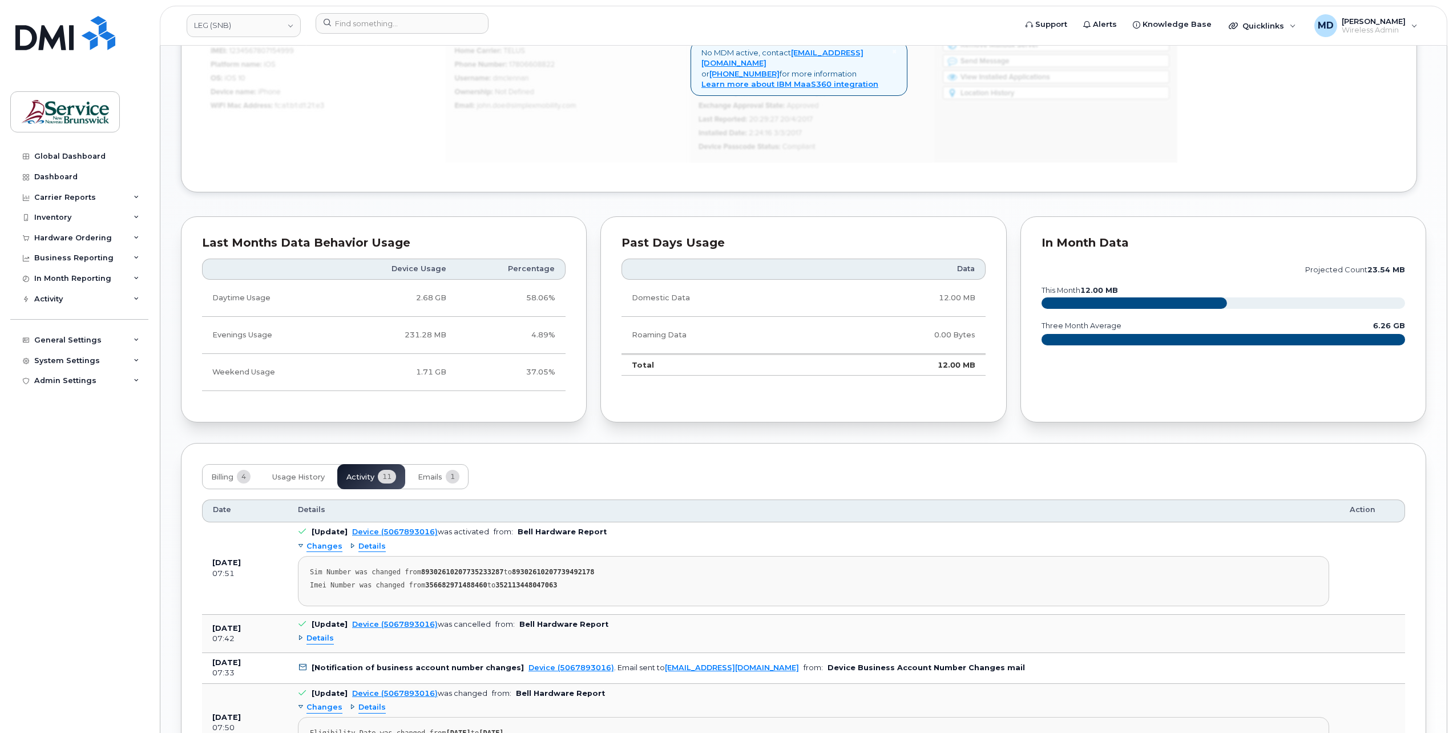
scroll to position [919, 0]
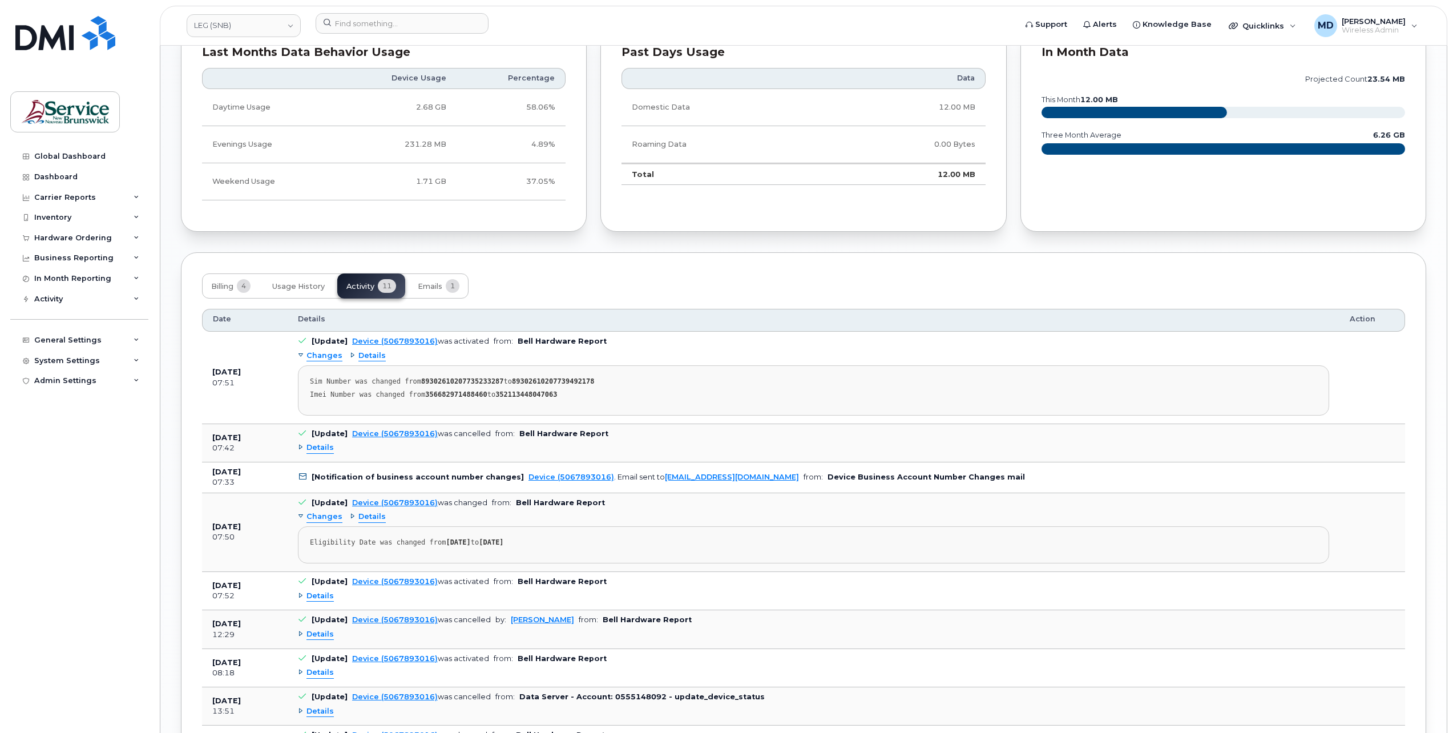
click at [314, 453] on span "Details" at bounding box center [319, 447] width 27 height 11
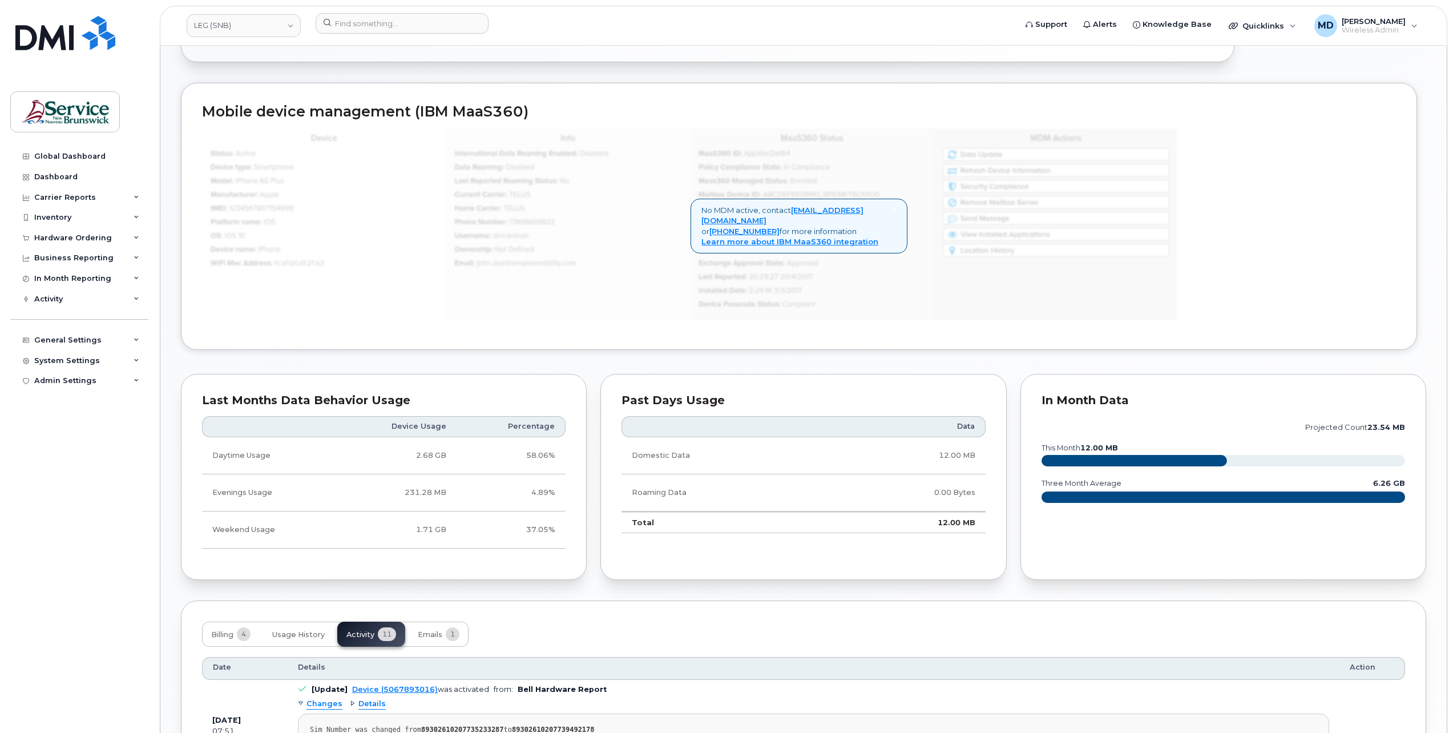
scroll to position [0, 0]
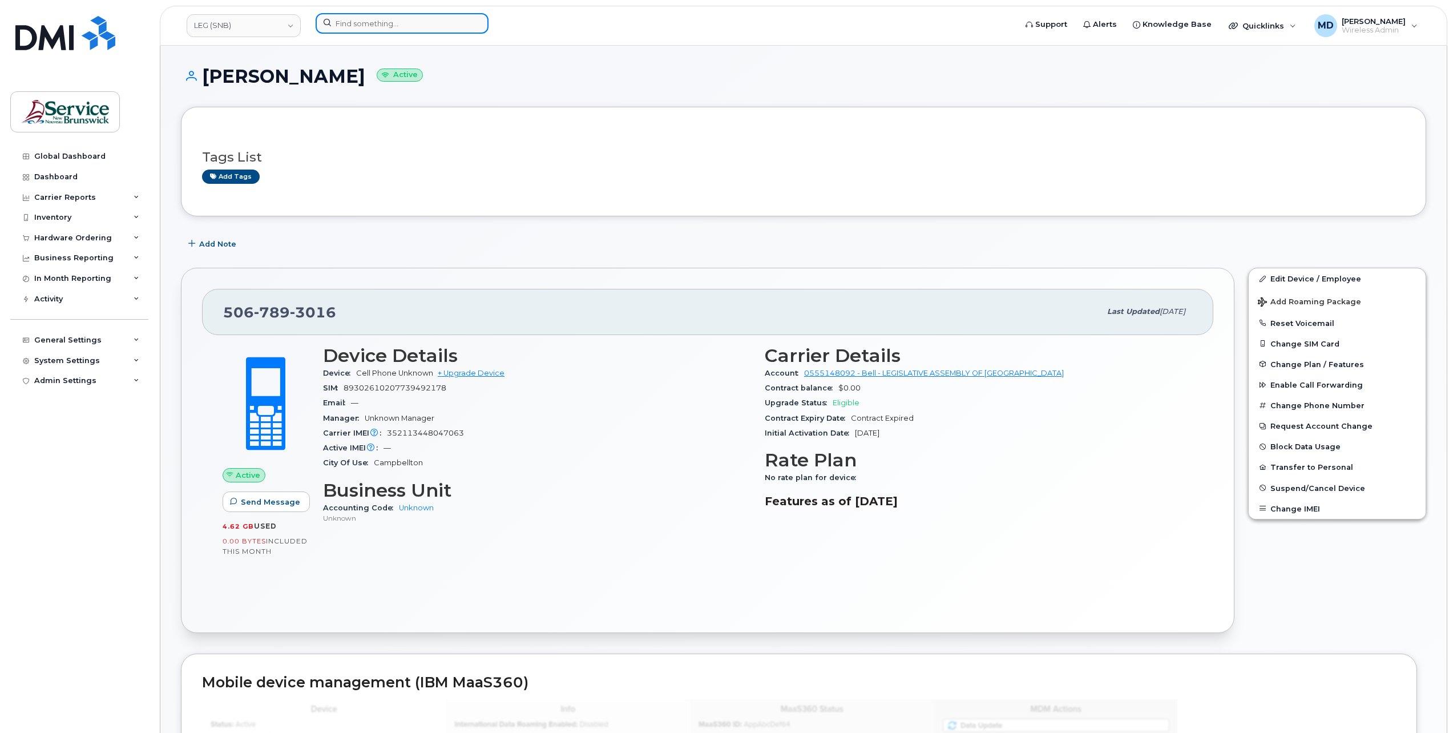
click at [413, 25] on input at bounding box center [402, 23] width 173 height 21
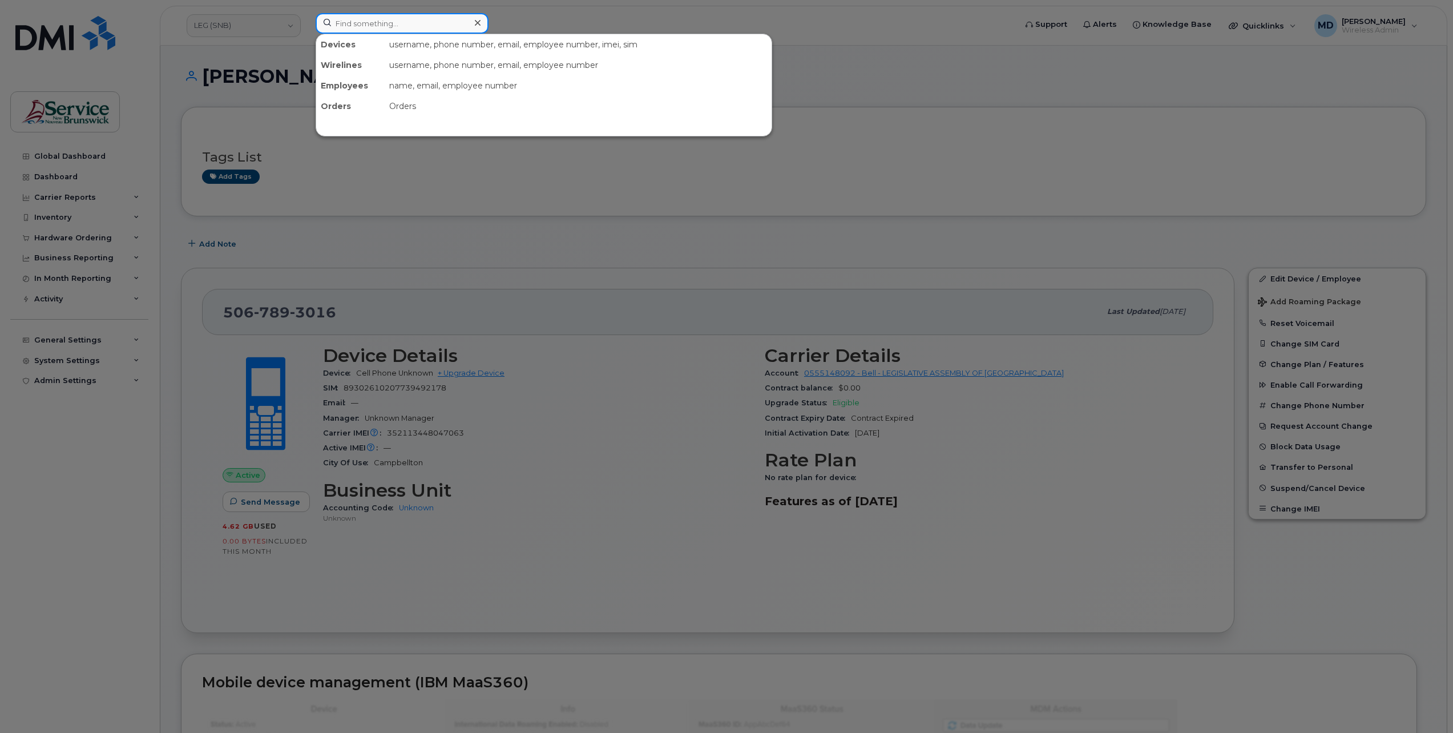
click at [390, 23] on input at bounding box center [402, 23] width 173 height 21
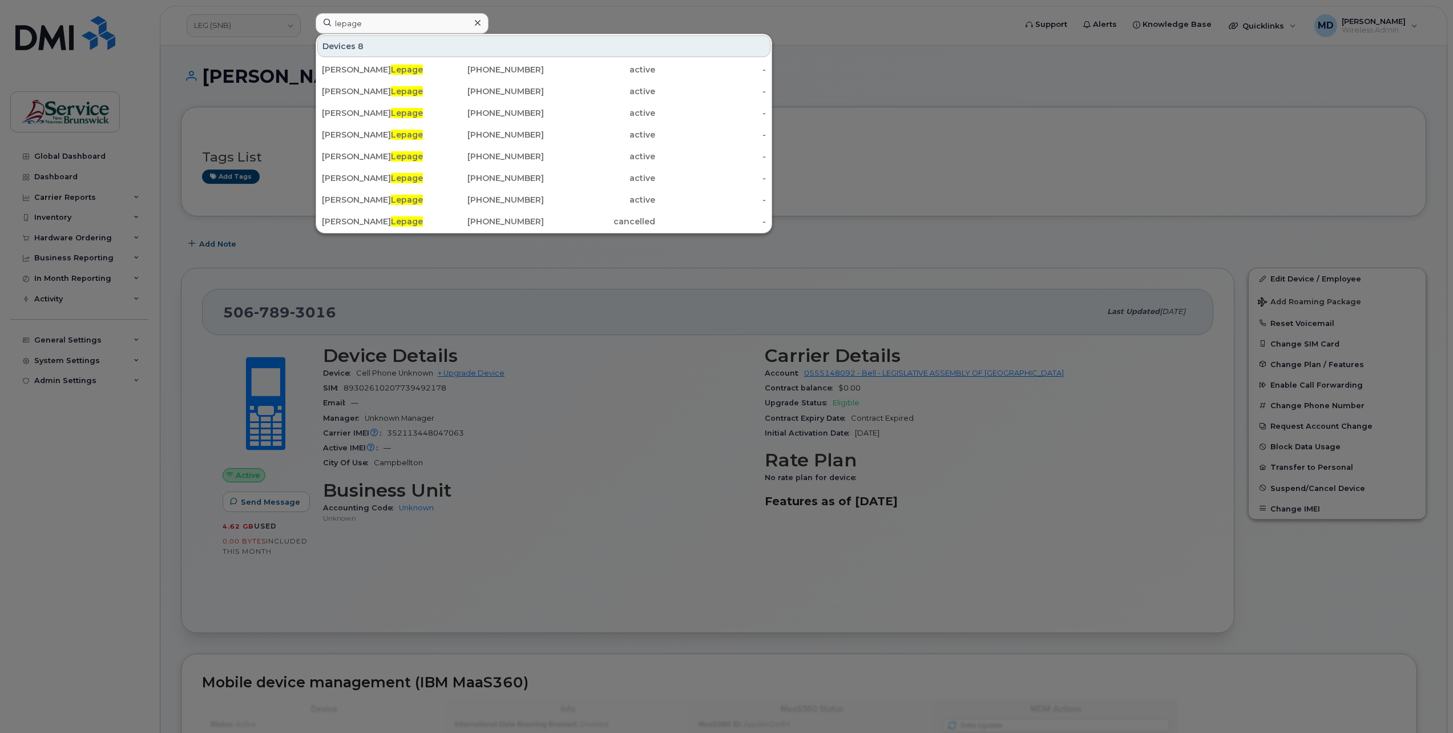
click at [877, 83] on div at bounding box center [726, 366] width 1453 height 733
click at [386, 23] on input "lepage" at bounding box center [402, 23] width 173 height 21
paste input "5062615609"
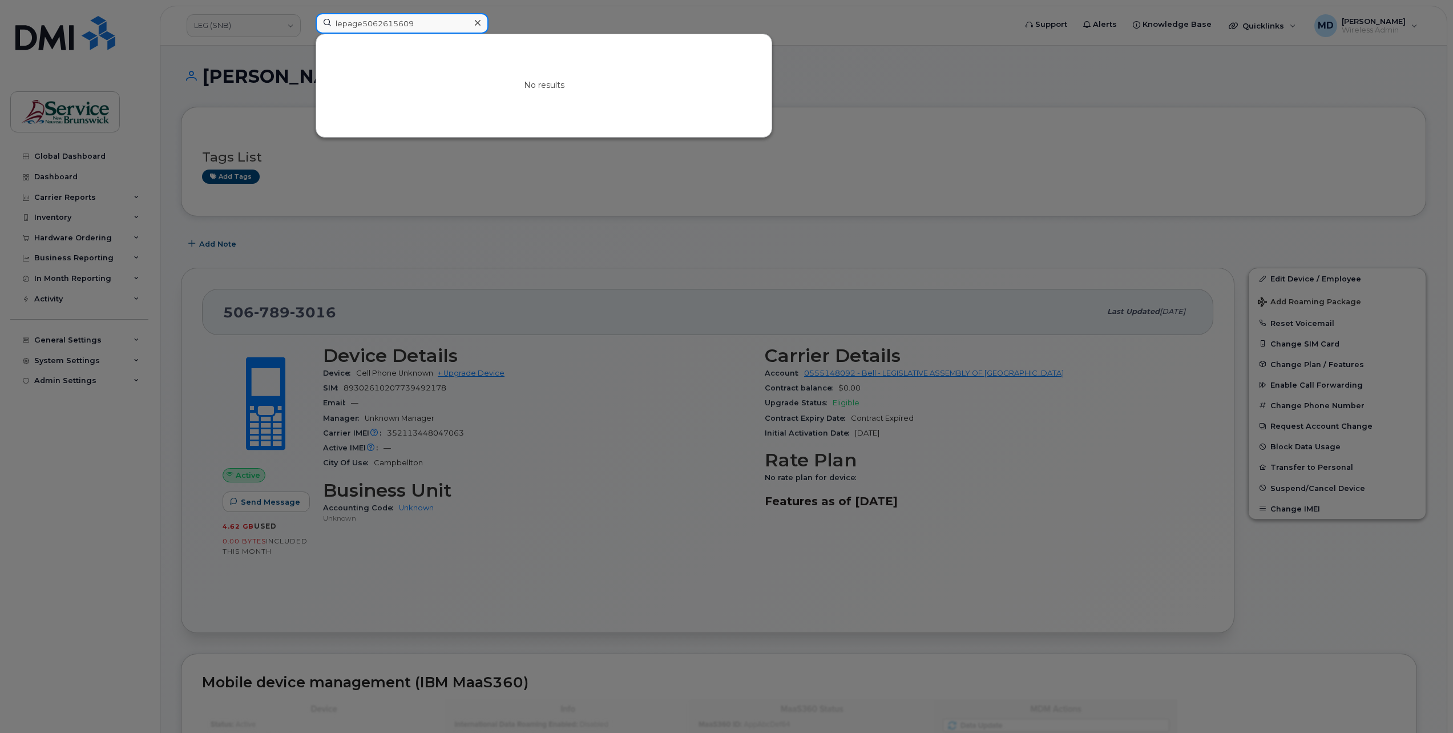
drag, startPoint x: 441, startPoint y: 23, endPoint x: 235, endPoint y: 13, distance: 206.8
click at [306, 13] on div "lepage5062615609 No results" at bounding box center [661, 25] width 711 height 25
paste input
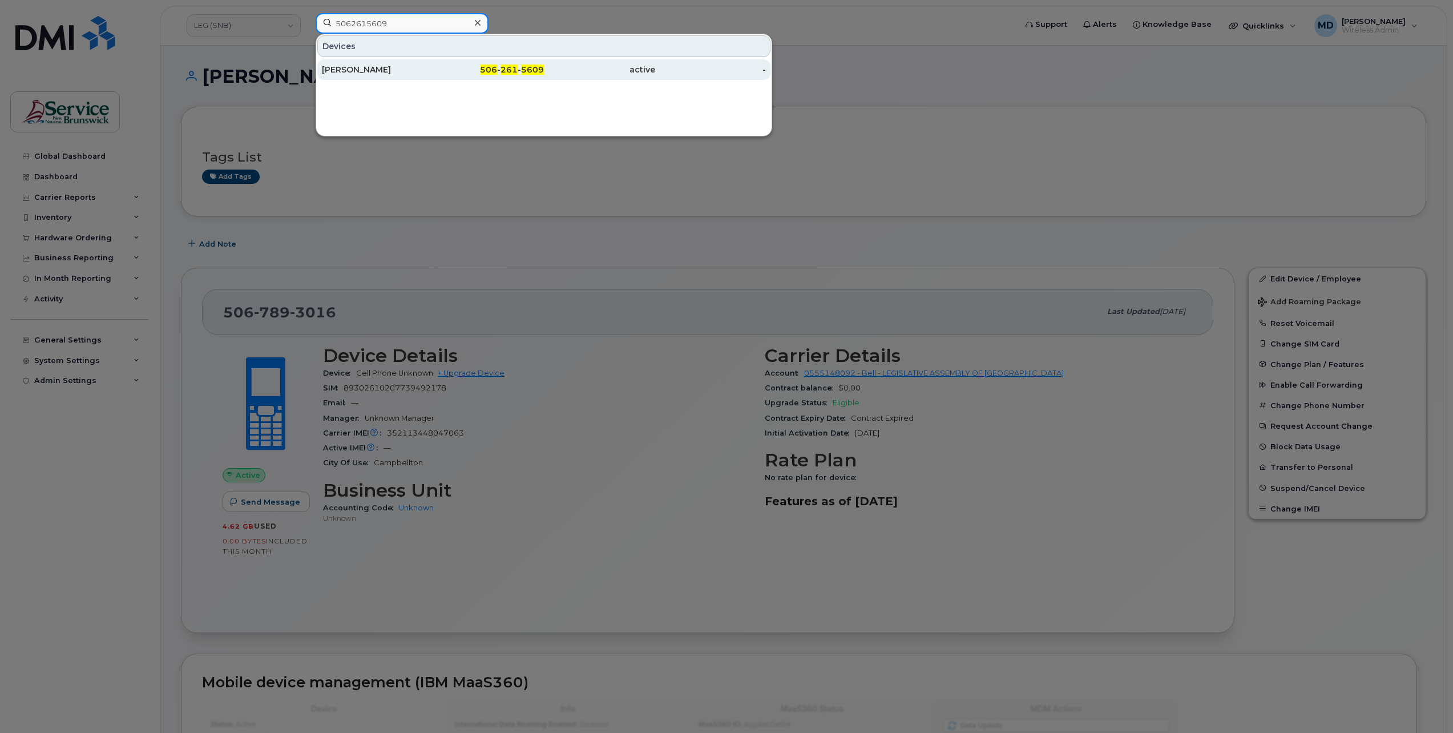
type input "5062615609"
click at [444, 66] on div "506 - 261 - 5609" at bounding box center [488, 69] width 111 height 11
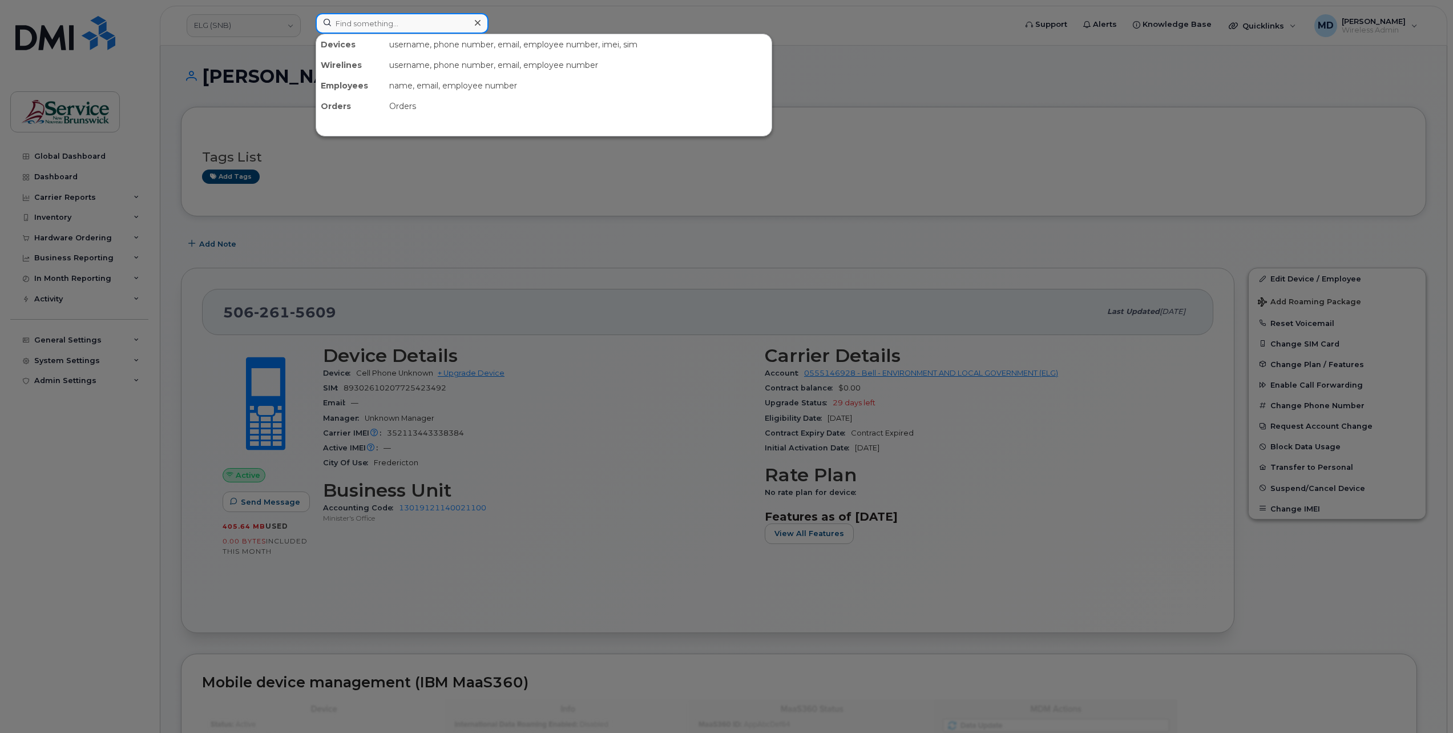
click at [363, 19] on input at bounding box center [402, 23] width 173 height 21
drag, startPoint x: 407, startPoint y: 25, endPoint x: 270, endPoint y: 55, distance: 140.7
click at [306, 22] on div "5066861320 No results" at bounding box center [661, 25] width 711 height 25
type input "5066861320"
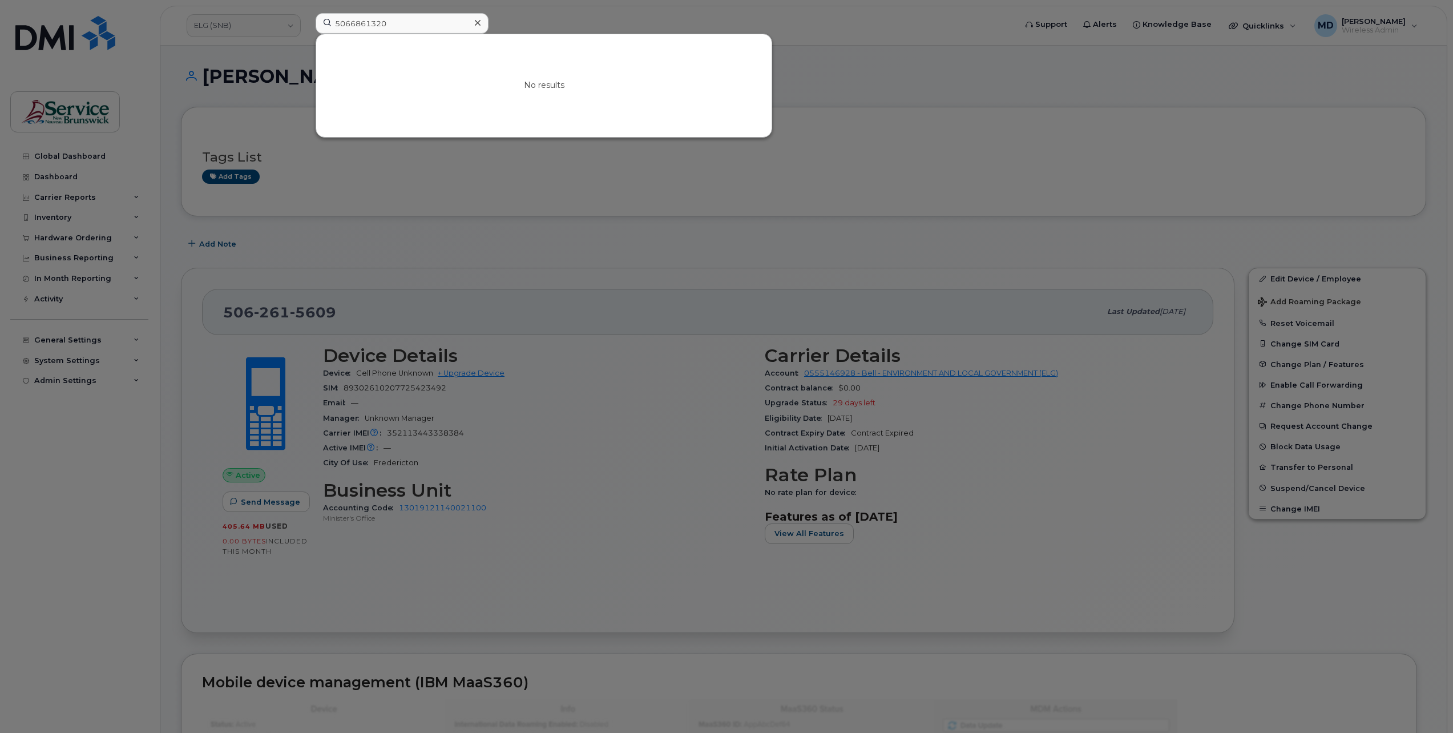
click at [545, 21] on div at bounding box center [726, 366] width 1453 height 733
drag, startPoint x: 401, startPoint y: 24, endPoint x: 301, endPoint y: 16, distance: 99.6
click at [306, 16] on div "5066861320 No results" at bounding box center [661, 25] width 711 height 25
click at [426, 22] on input "5066861320" at bounding box center [402, 23] width 173 height 21
click at [549, 14] on div at bounding box center [726, 366] width 1453 height 733
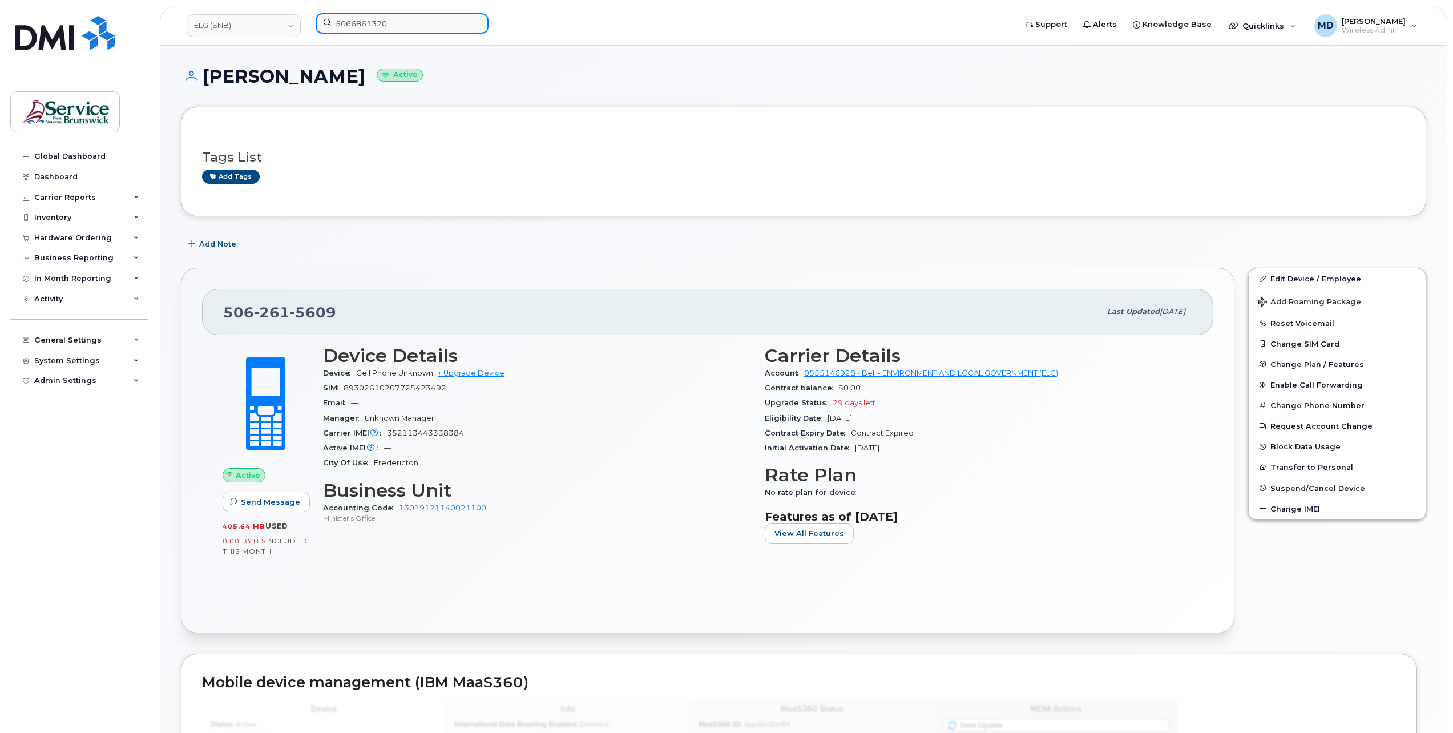
click at [417, 27] on input "5066861320" at bounding box center [402, 23] width 173 height 21
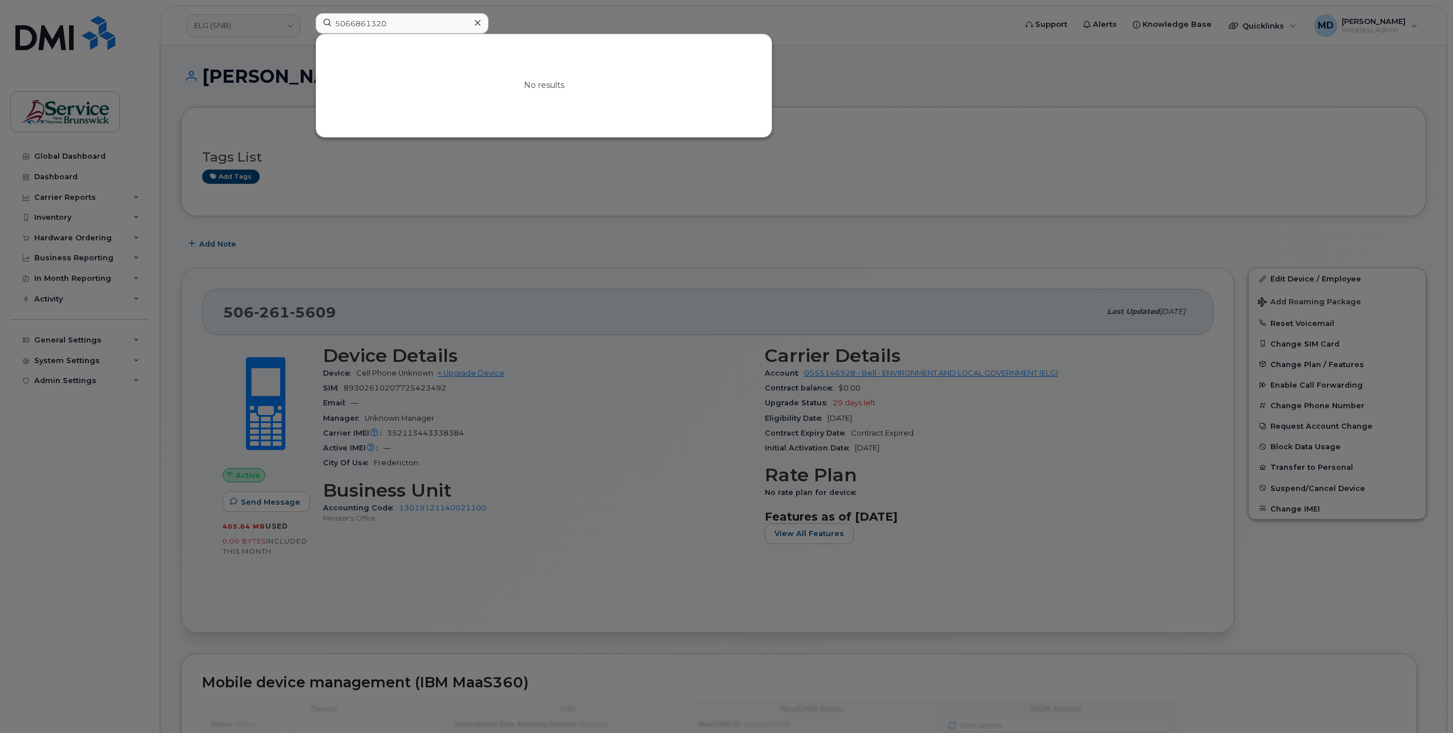
click at [478, 20] on icon at bounding box center [478, 22] width 6 height 9
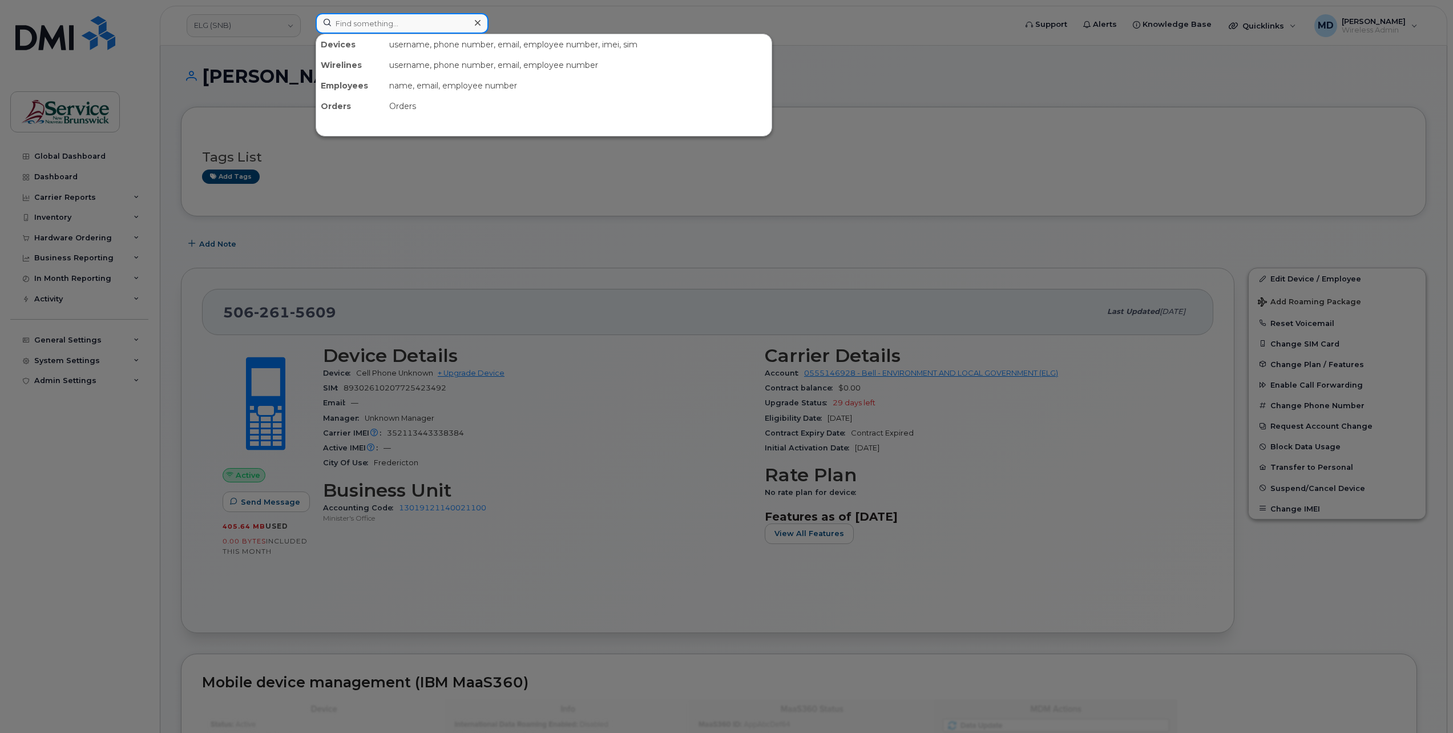
click at [399, 22] on input at bounding box center [402, 23] width 173 height 21
type input "5065661320"
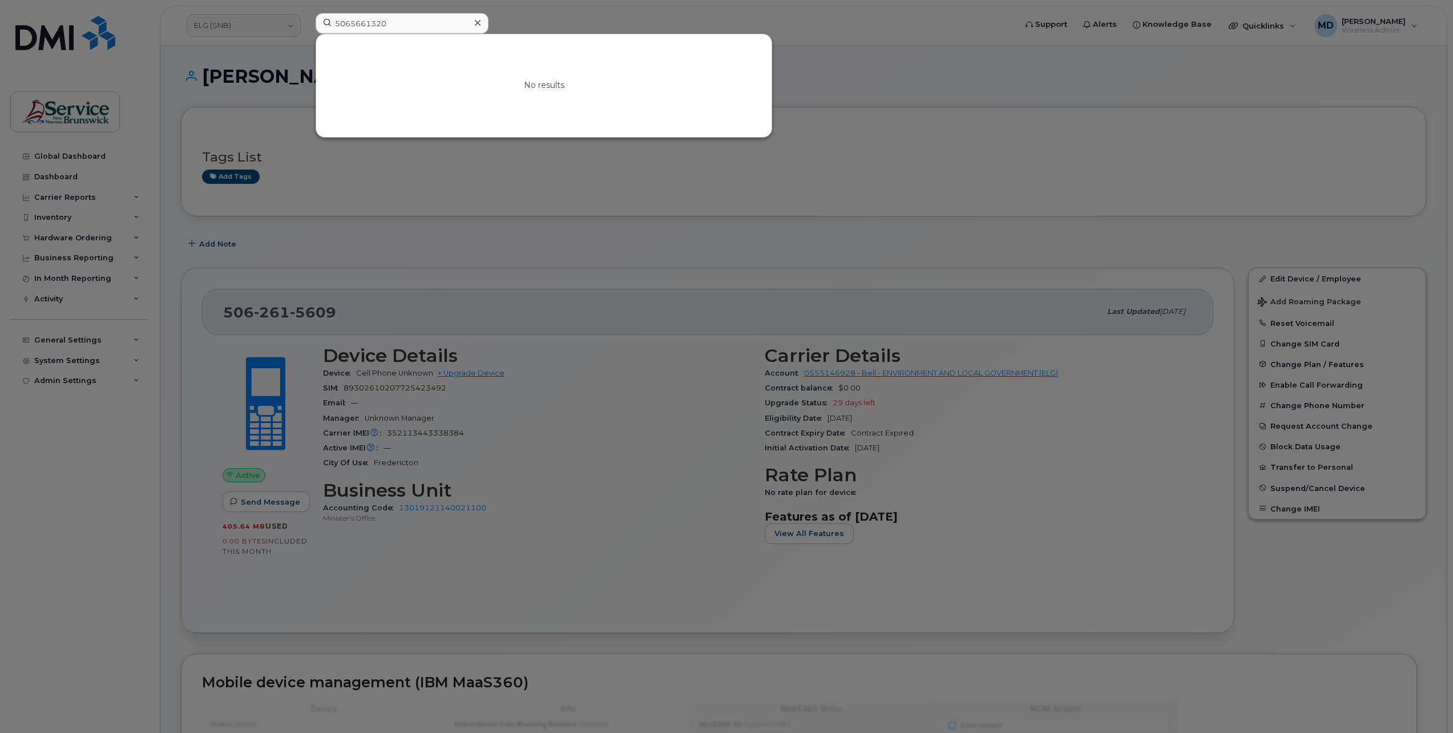
click at [555, 27] on div at bounding box center [726, 366] width 1453 height 733
click at [371, 26] on input "5065661320" at bounding box center [402, 23] width 173 height 21
drag, startPoint x: 403, startPoint y: 25, endPoint x: 478, endPoint y: 22, distance: 75.4
click at [306, 21] on div "5065661320 No results" at bounding box center [661, 25] width 711 height 25
click at [478, 22] on icon at bounding box center [478, 23] width 6 height 6
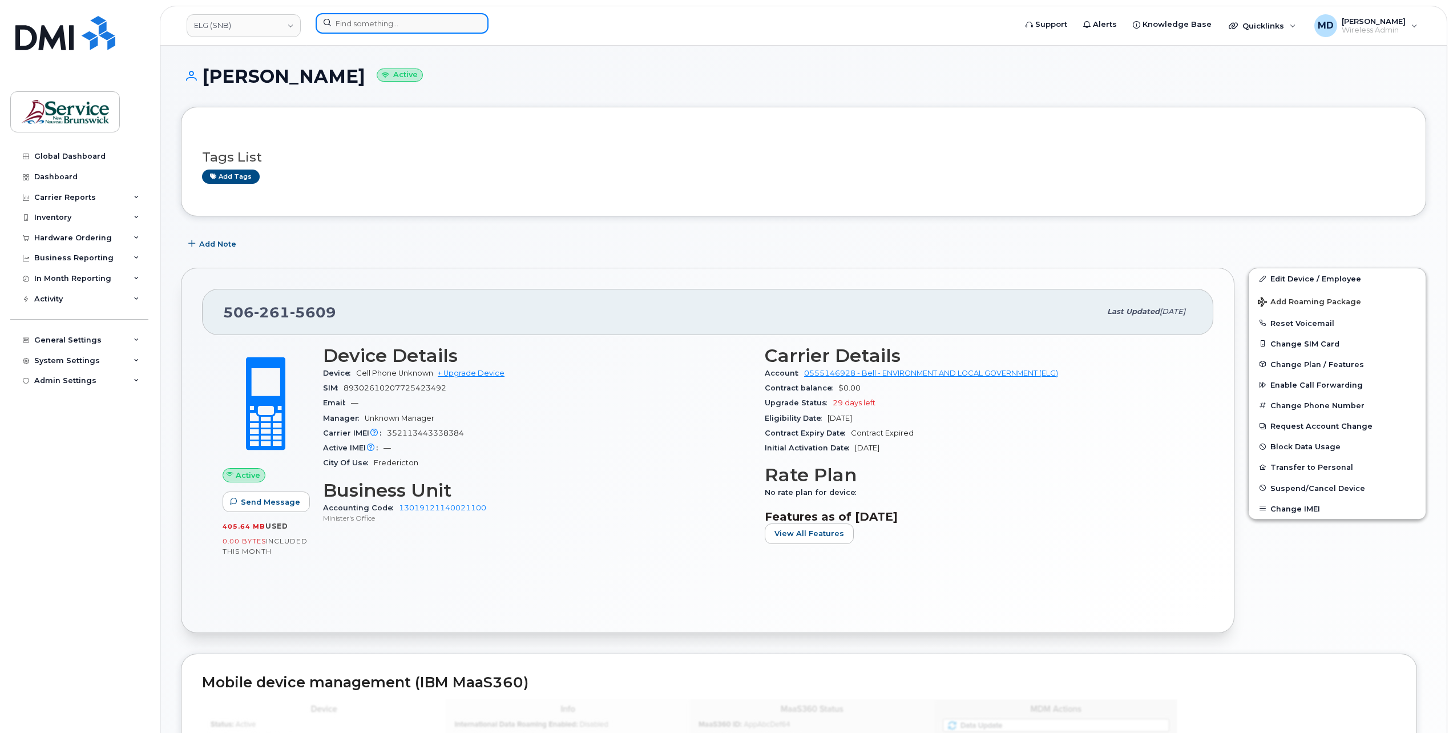
click at [353, 22] on input at bounding box center [402, 23] width 173 height 21
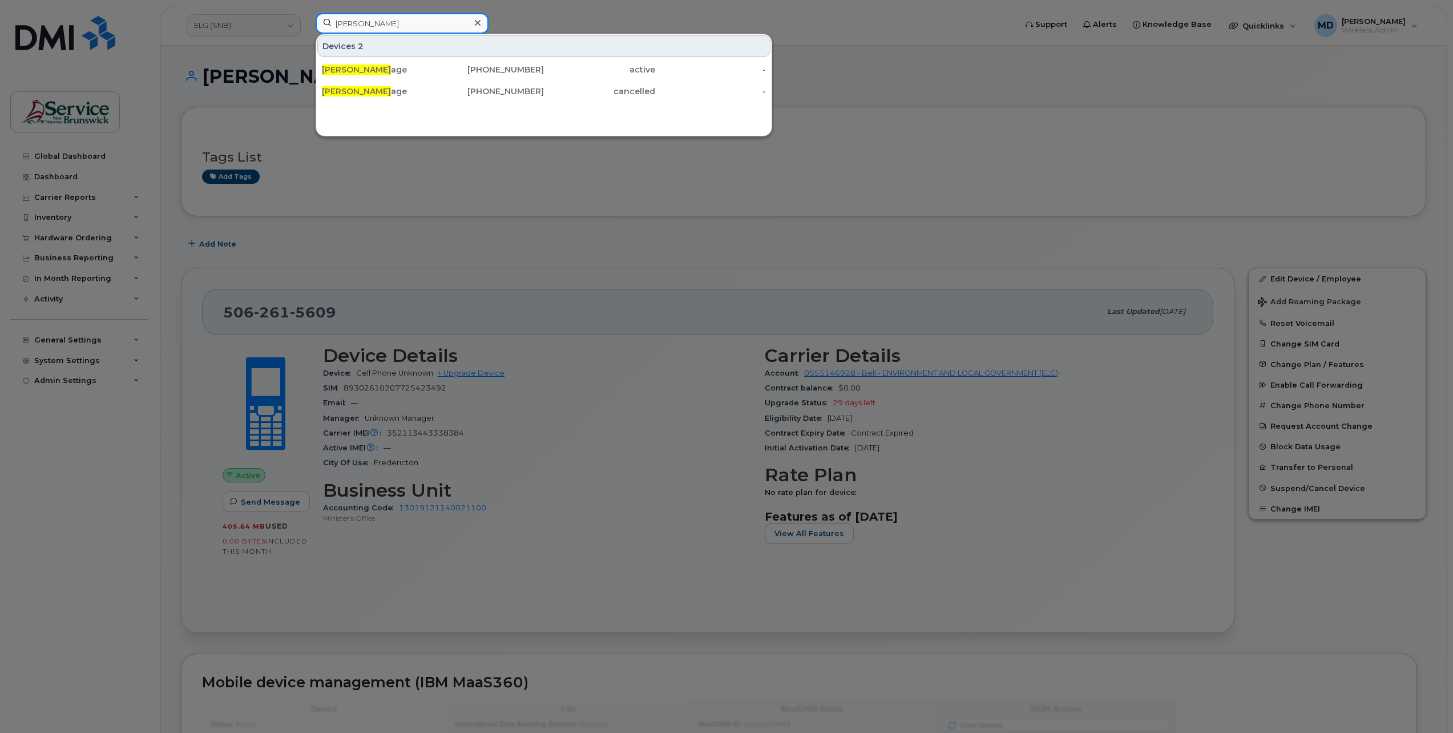
type input "gilles lep"
click at [533, 73] on div "506-789-3016" at bounding box center [488, 69] width 111 height 11
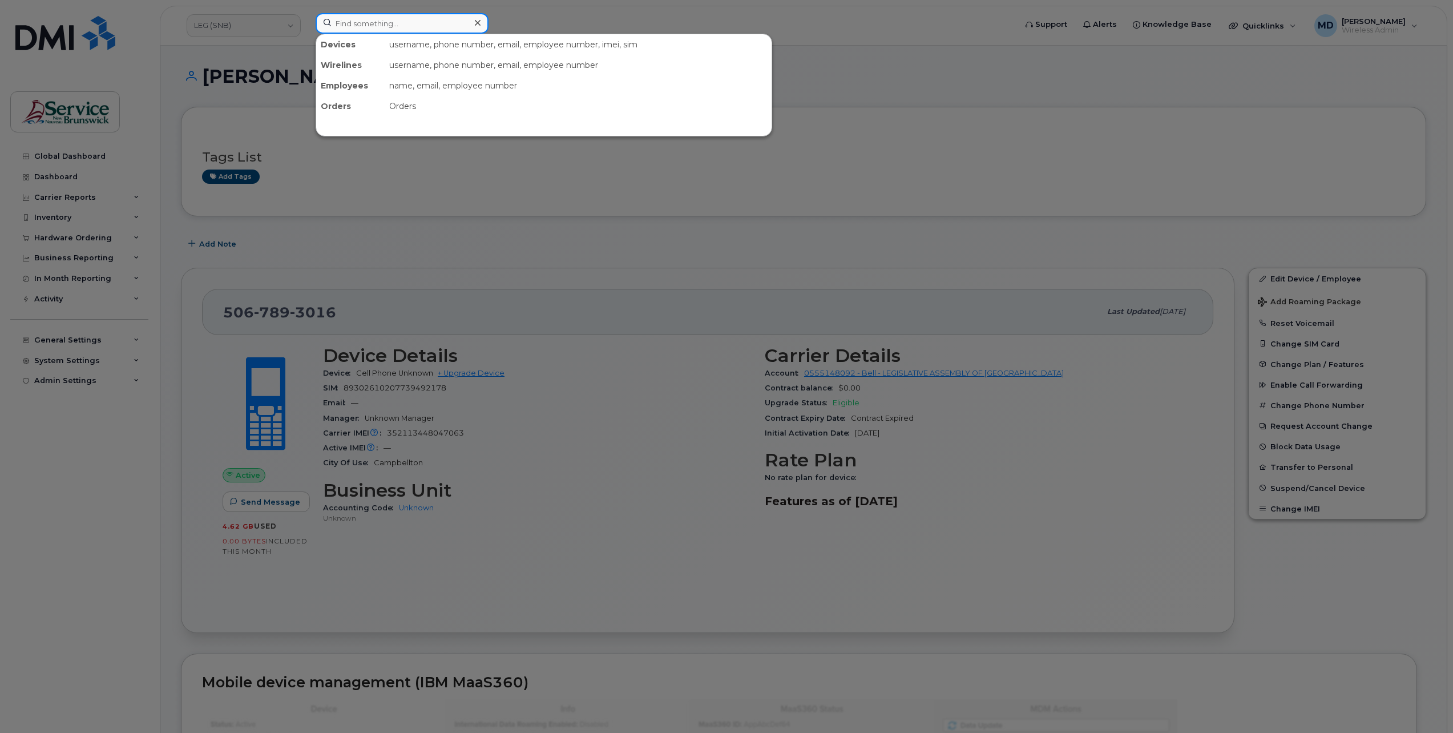
click at [438, 25] on input at bounding box center [402, 23] width 173 height 21
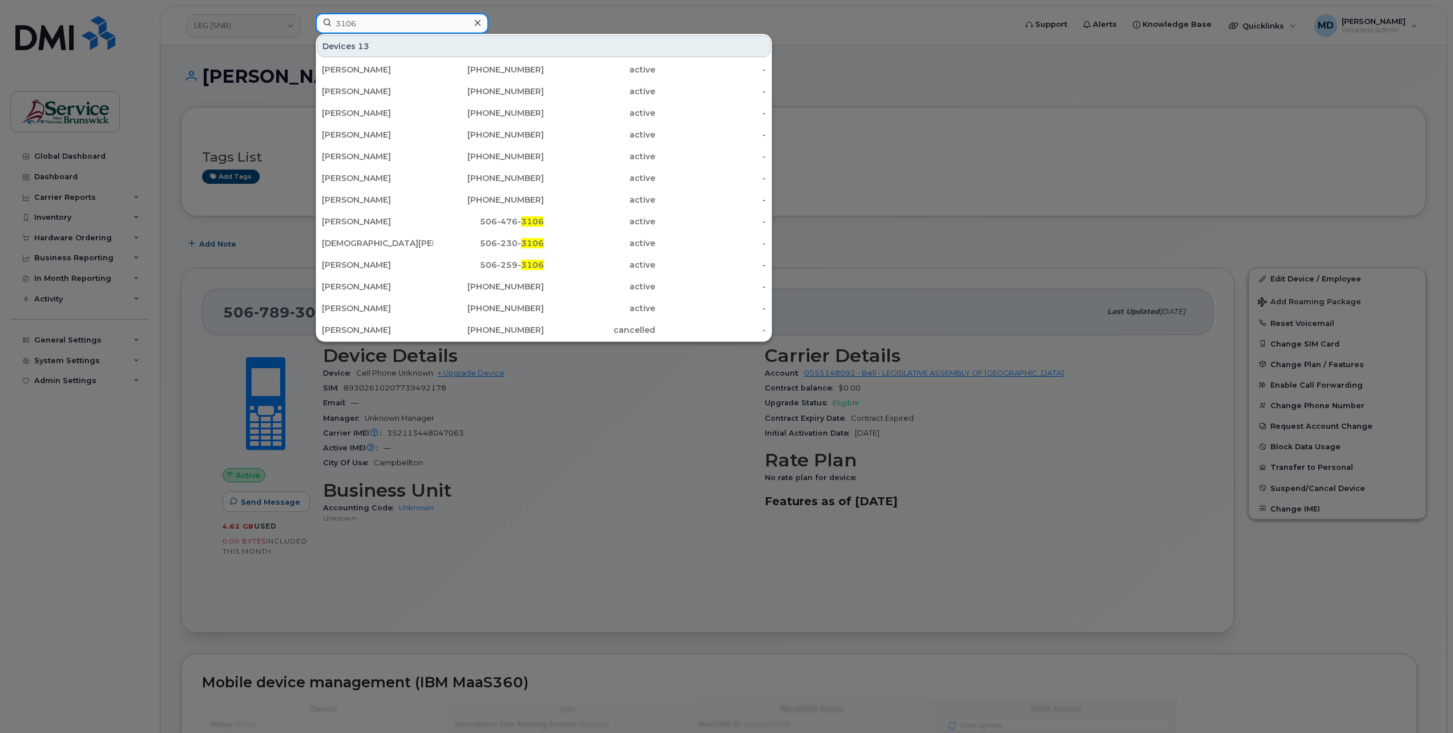
click at [338, 18] on input "3106" at bounding box center [402, 23] width 173 height 21
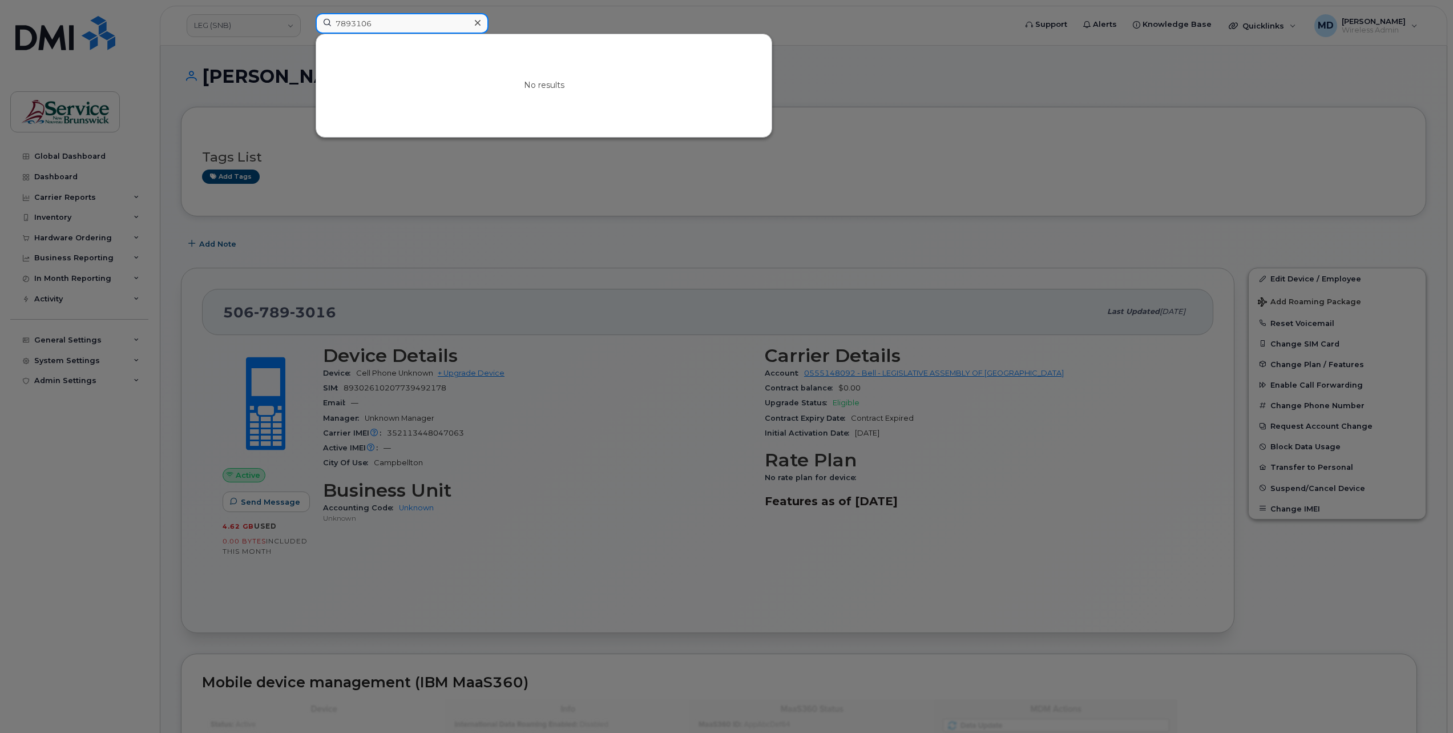
drag, startPoint x: 358, startPoint y: 27, endPoint x: 324, endPoint y: 18, distance: 35.3
click at [326, 19] on input "7893106" at bounding box center [402, 23] width 173 height 21
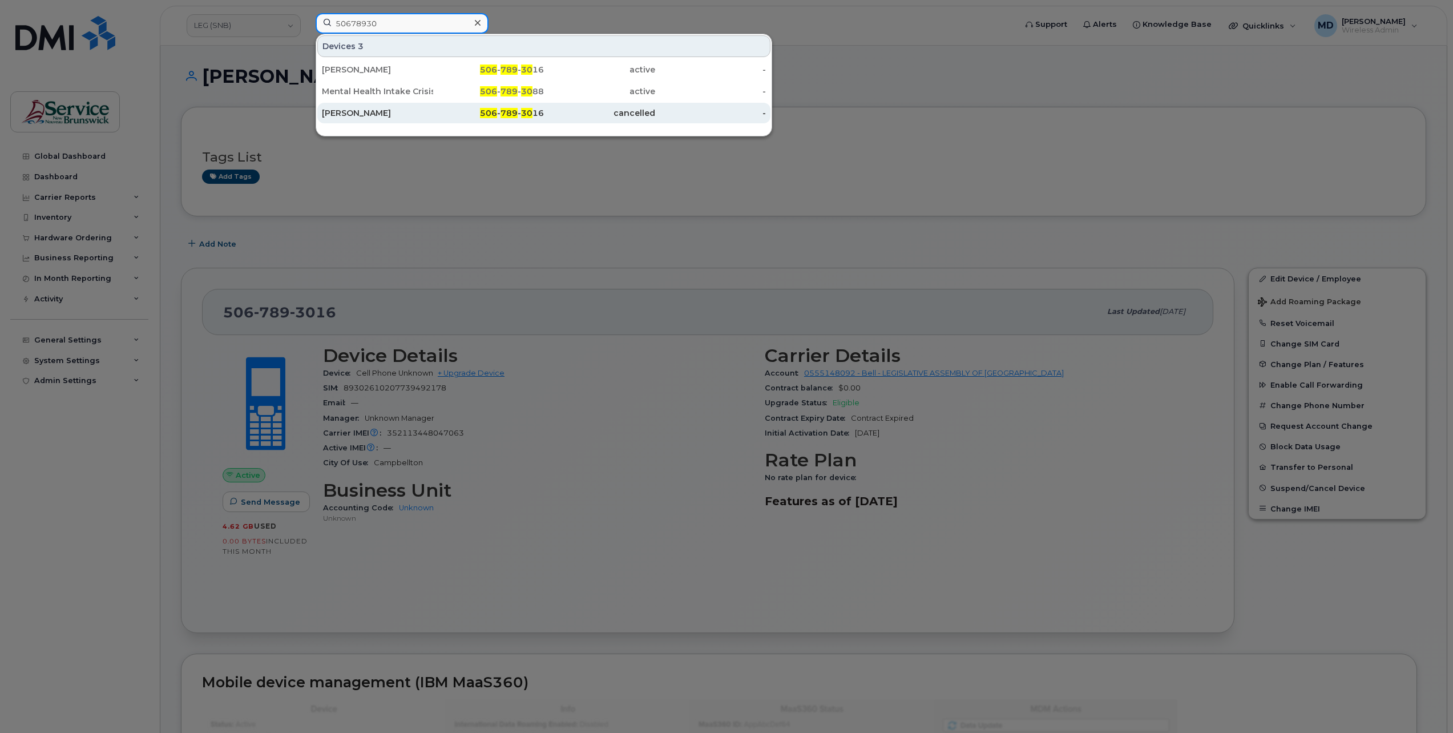
type input "50678930"
click at [517, 108] on span "789" at bounding box center [508, 113] width 17 height 10
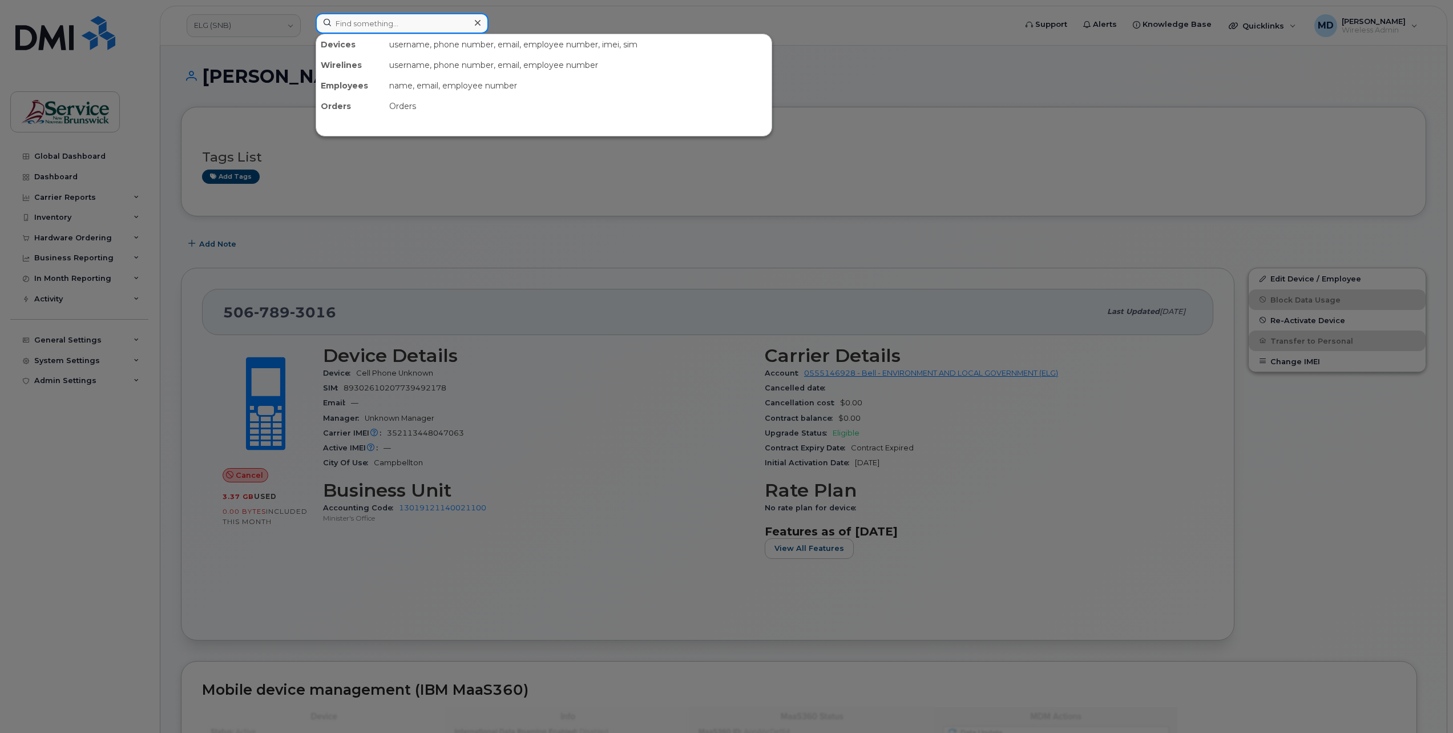
click at [361, 25] on input at bounding box center [402, 23] width 173 height 21
paste input "5062601483"
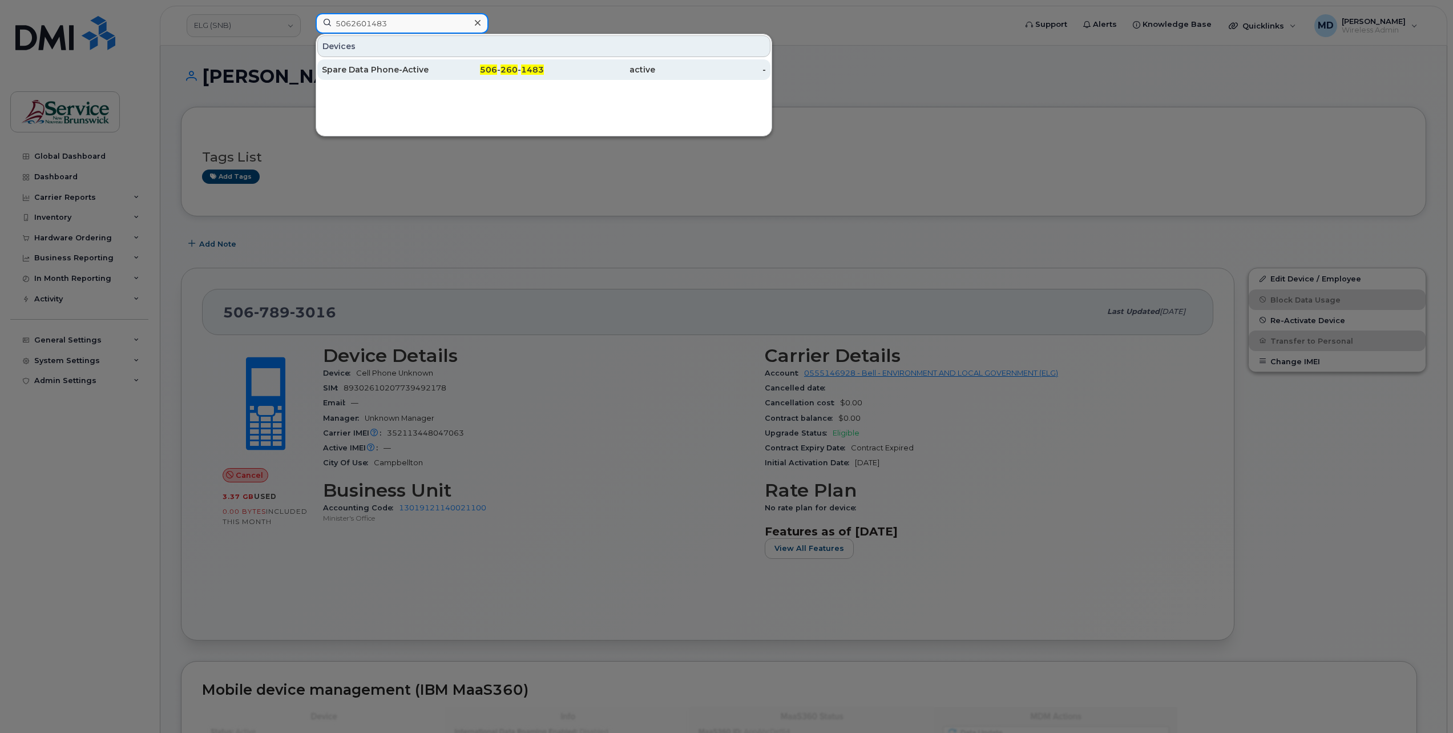
type input "5062601483"
click at [351, 68] on div "Spare Data Phone-Active" at bounding box center [377, 69] width 111 height 11
